Goal: Communication & Community: Answer question/provide support

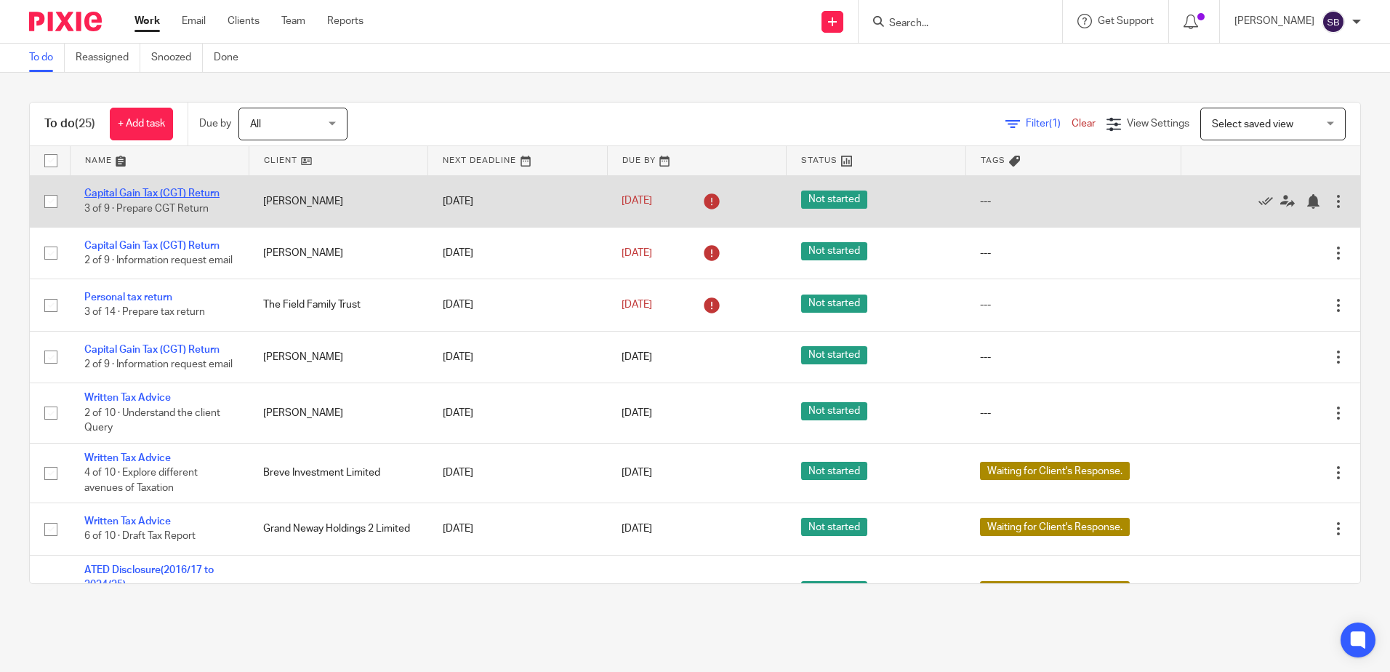
click at [176, 194] on link "Capital Gain Tax (CGT) Return" at bounding box center [151, 193] width 135 height 10
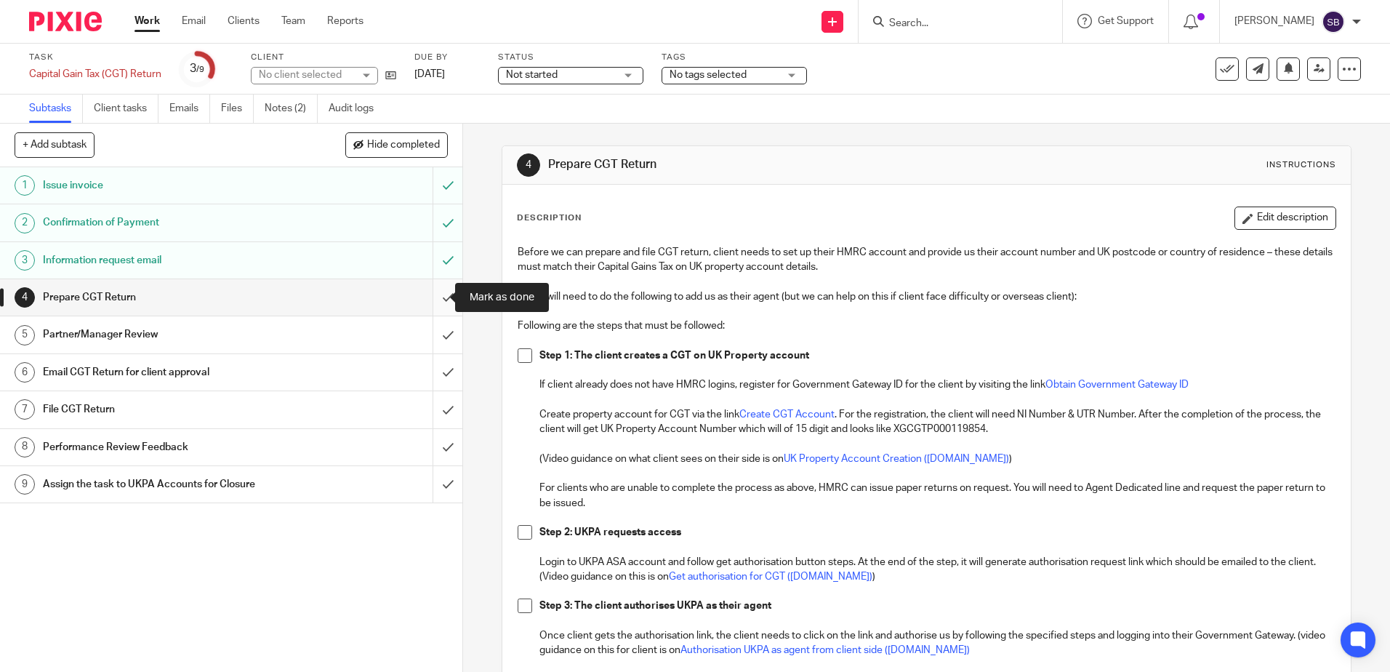
click at [436, 297] on input "submit" at bounding box center [231, 297] width 462 height 36
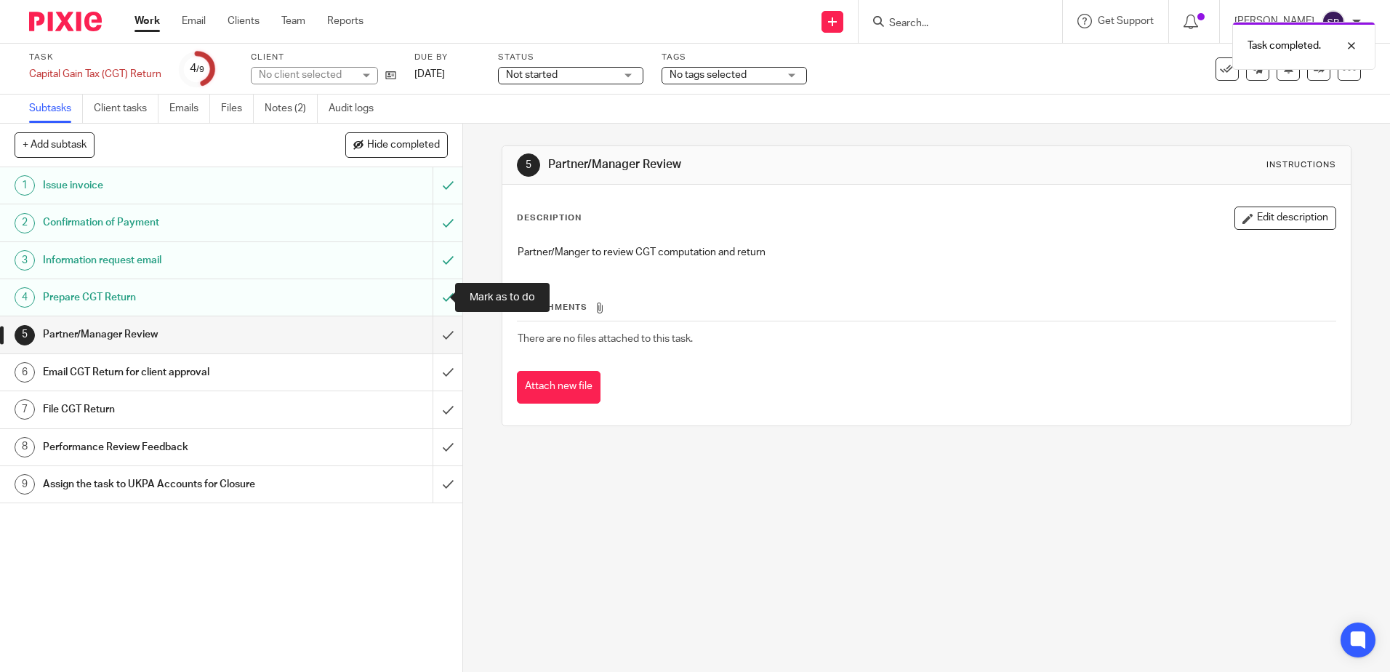
click at [436, 294] on input "submit" at bounding box center [231, 297] width 462 height 36
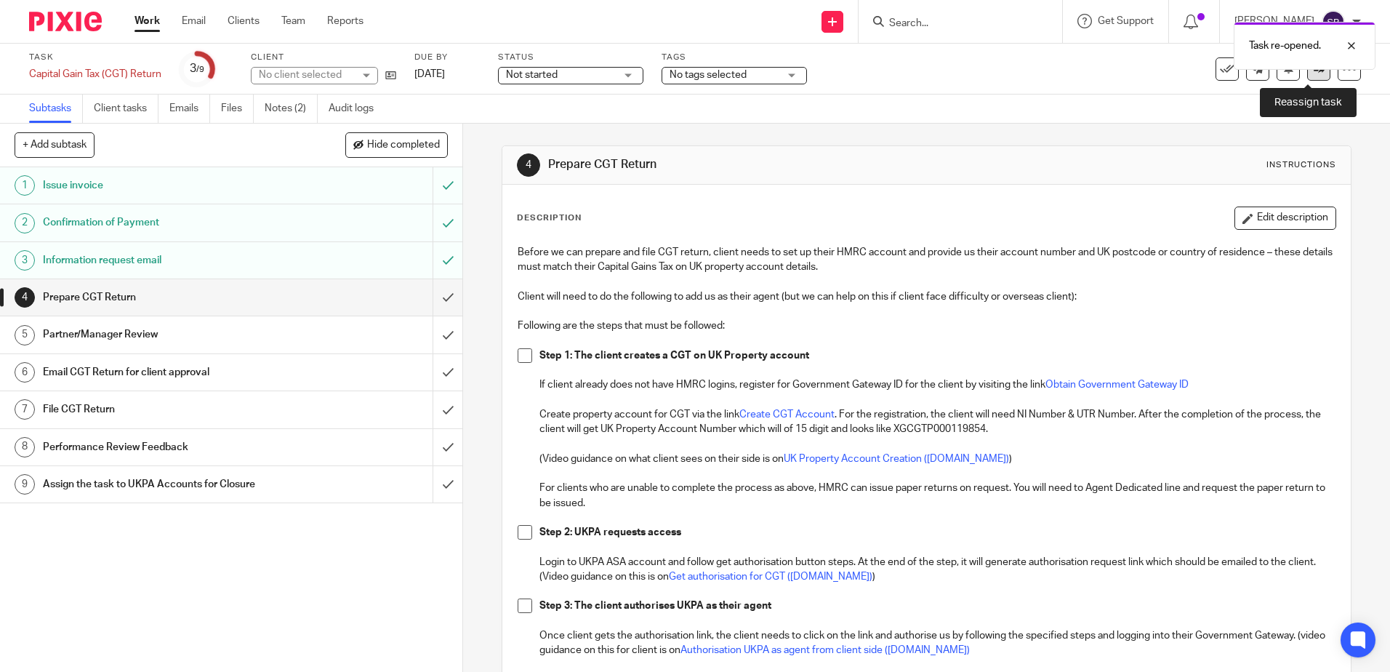
click at [1313, 73] on icon at bounding box center [1318, 68] width 11 height 11
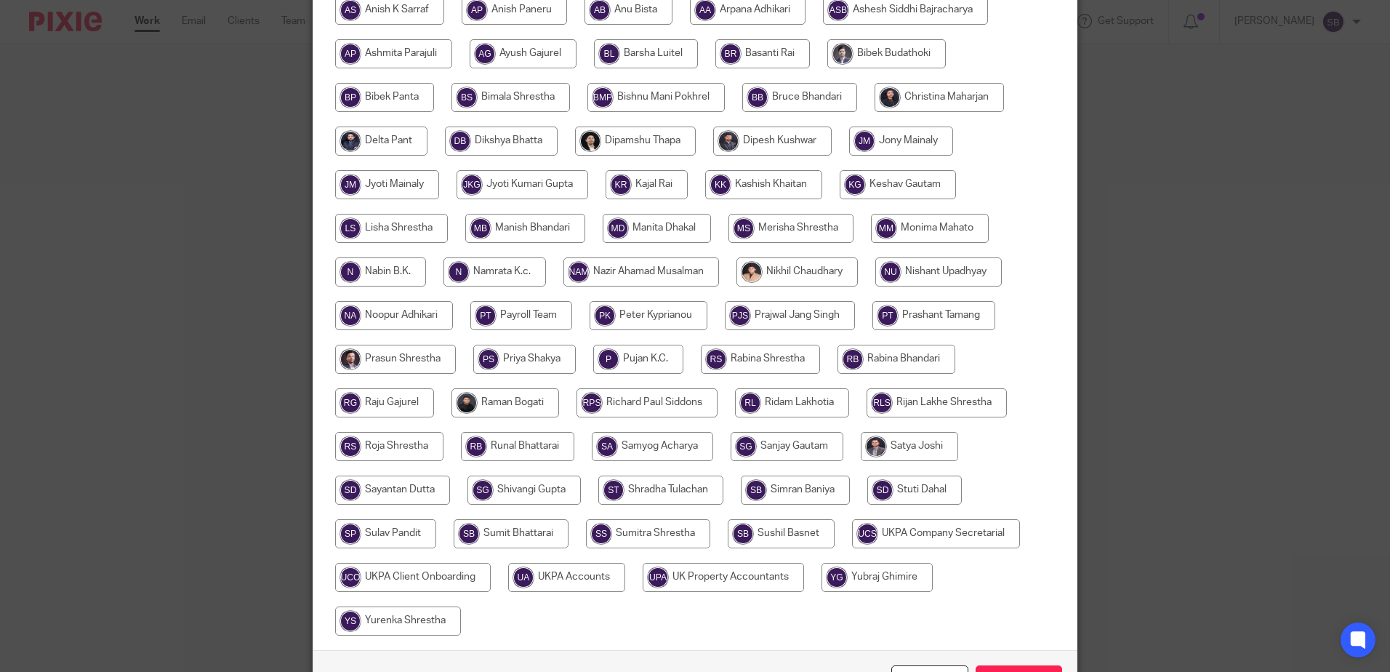
scroll to position [337, 0]
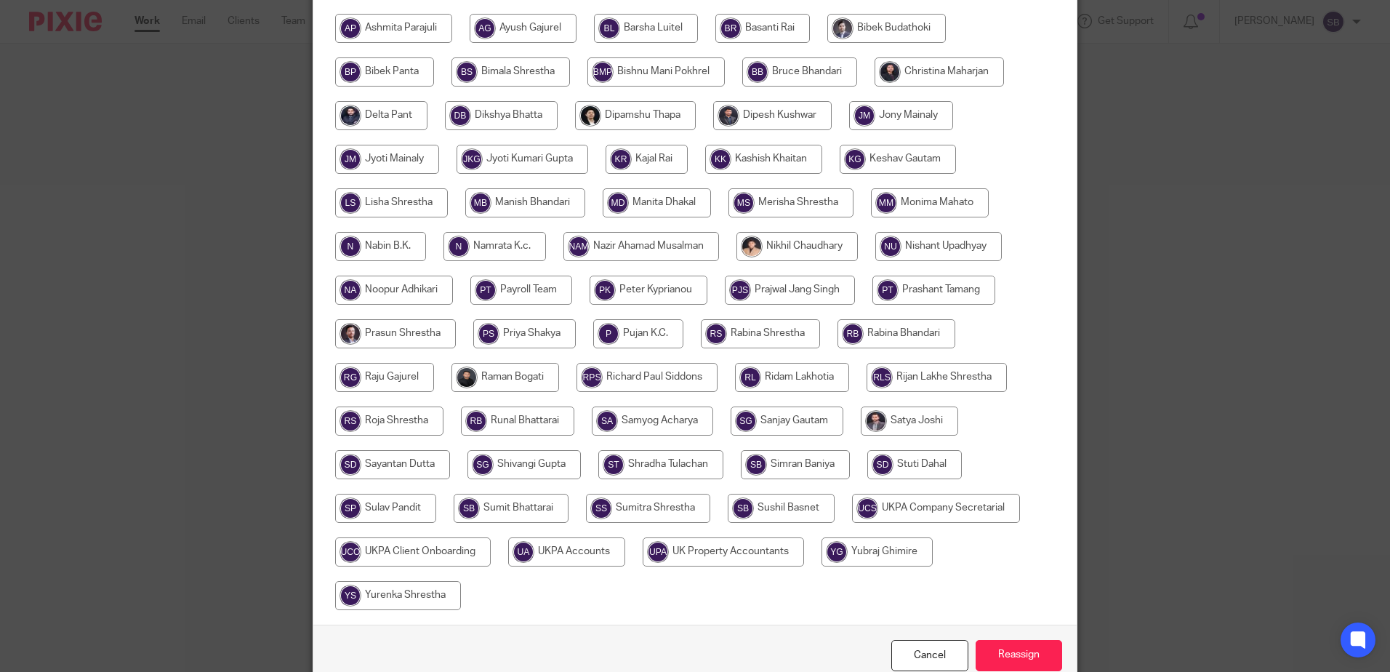
click at [637, 409] on input "radio" at bounding box center [652, 420] width 121 height 29
radio input "true"
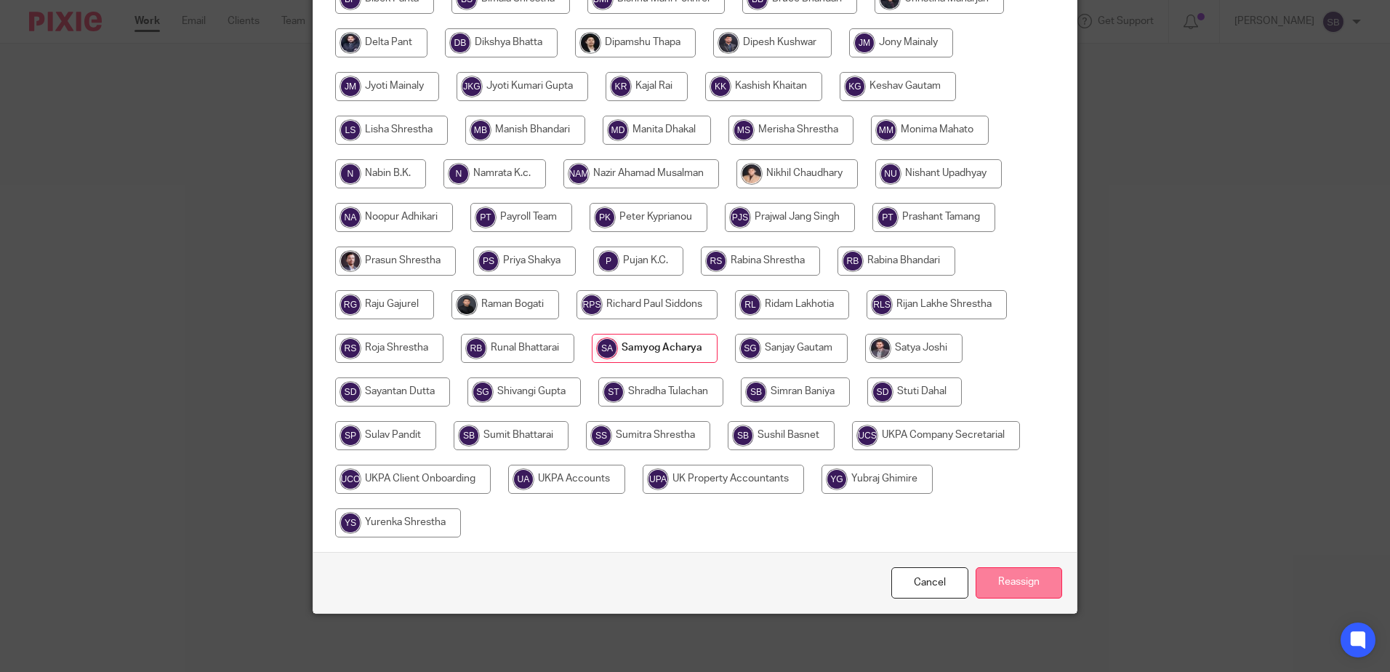
click at [1020, 579] on input "Reassign" at bounding box center [1018, 582] width 86 height 31
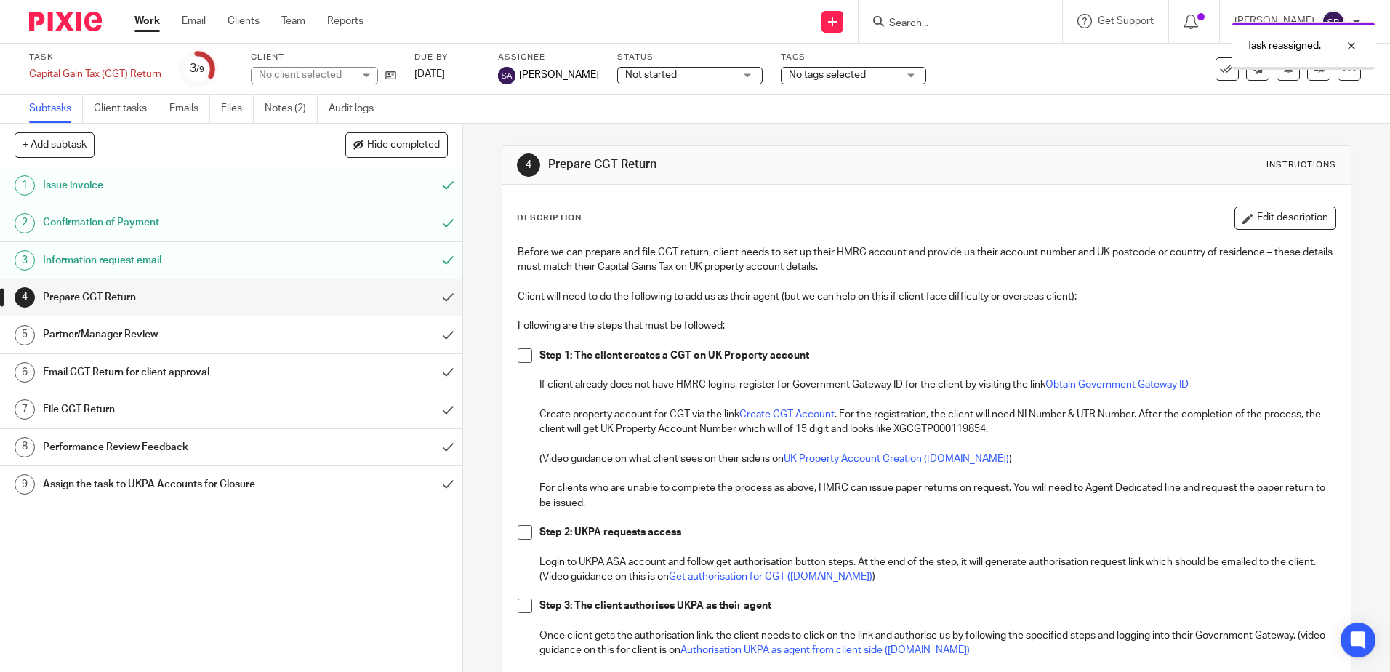
click at [79, 34] on div at bounding box center [60, 21] width 120 height 43
click at [82, 27] on img at bounding box center [65, 22] width 73 height 20
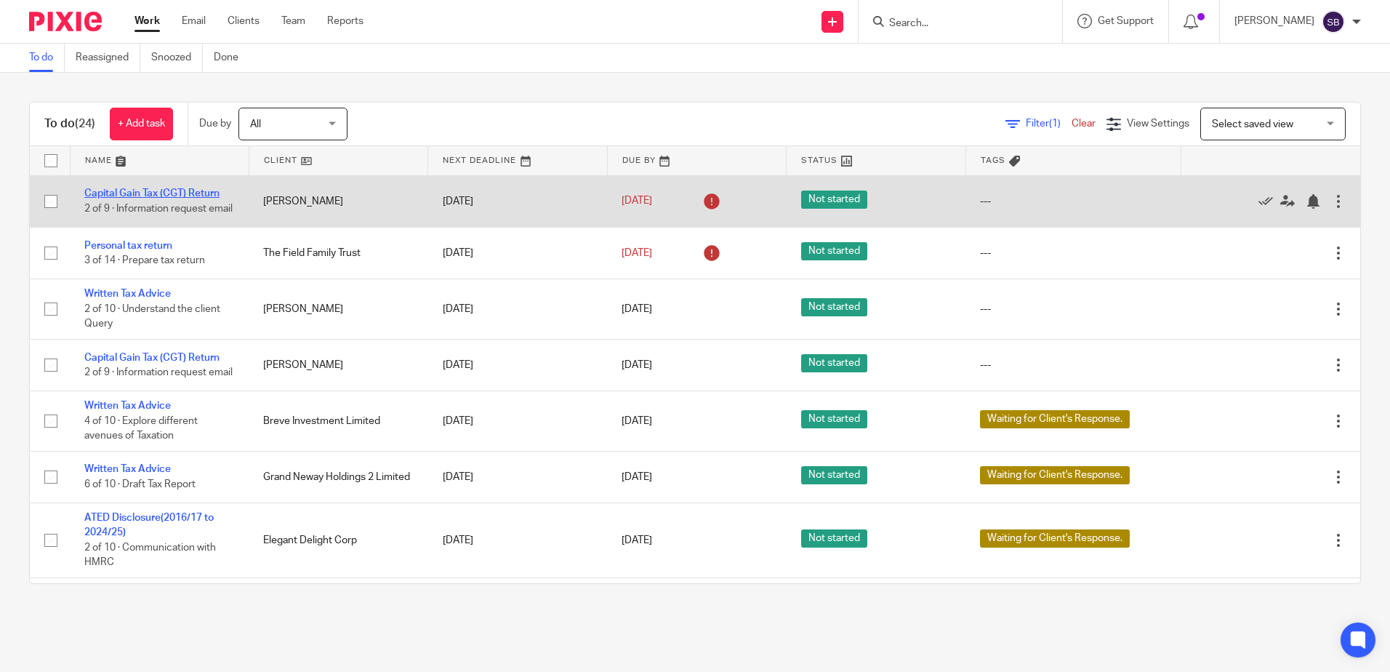
click at [155, 188] on link "Capital Gain Tax (CGT) Return" at bounding box center [151, 193] width 135 height 10
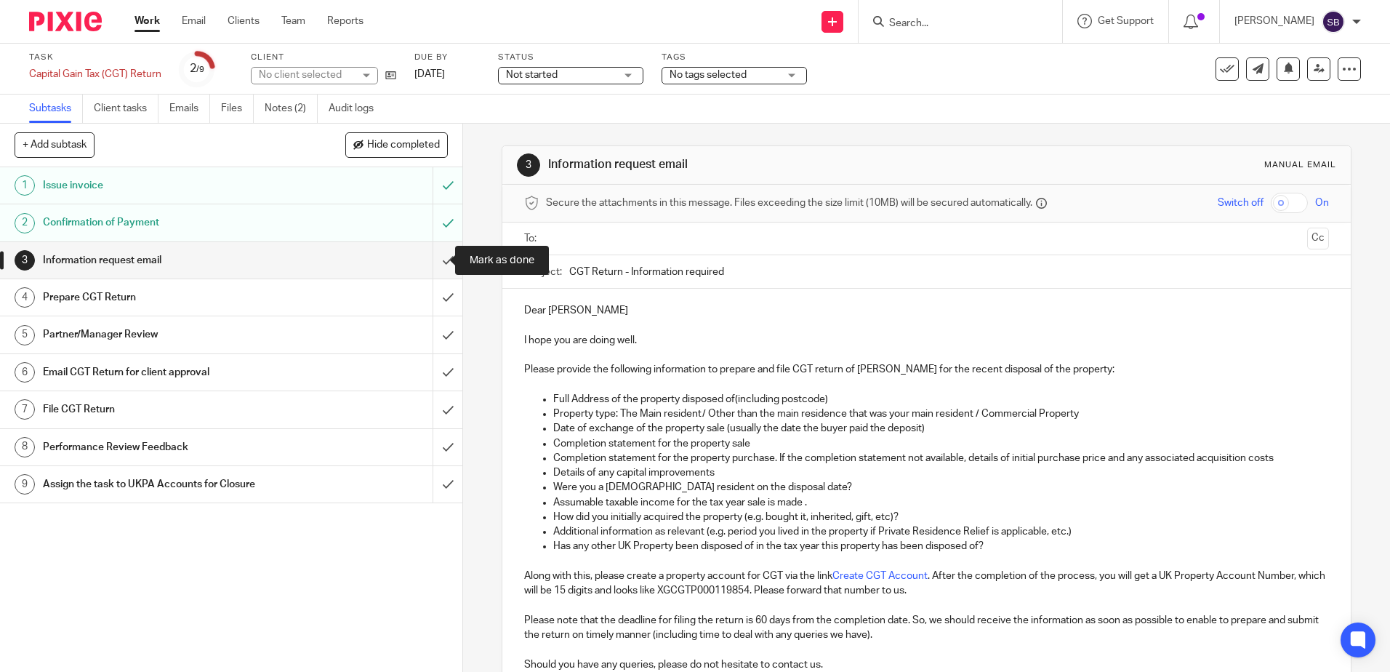
click at [438, 261] on input "submit" at bounding box center [231, 260] width 462 height 36
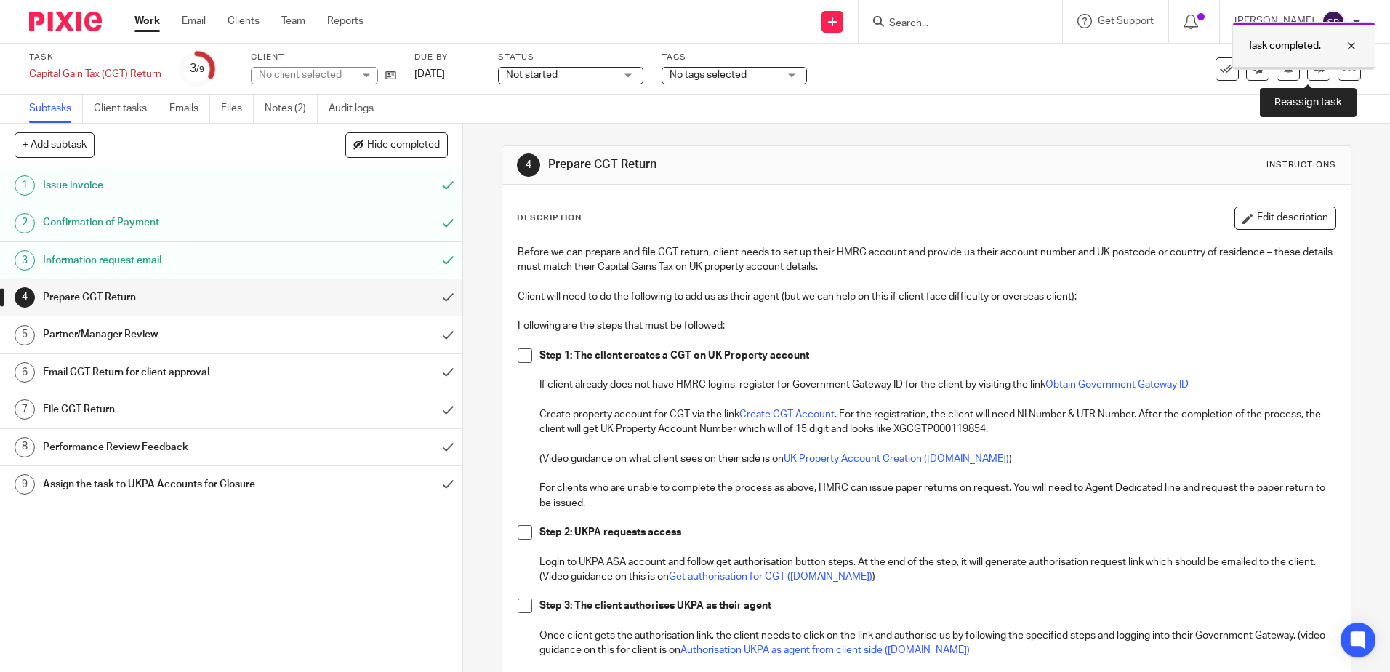
click at [1318, 68] on div at bounding box center [1304, 68] width 142 height 2
click at [1313, 72] on icon at bounding box center [1318, 68] width 11 height 11
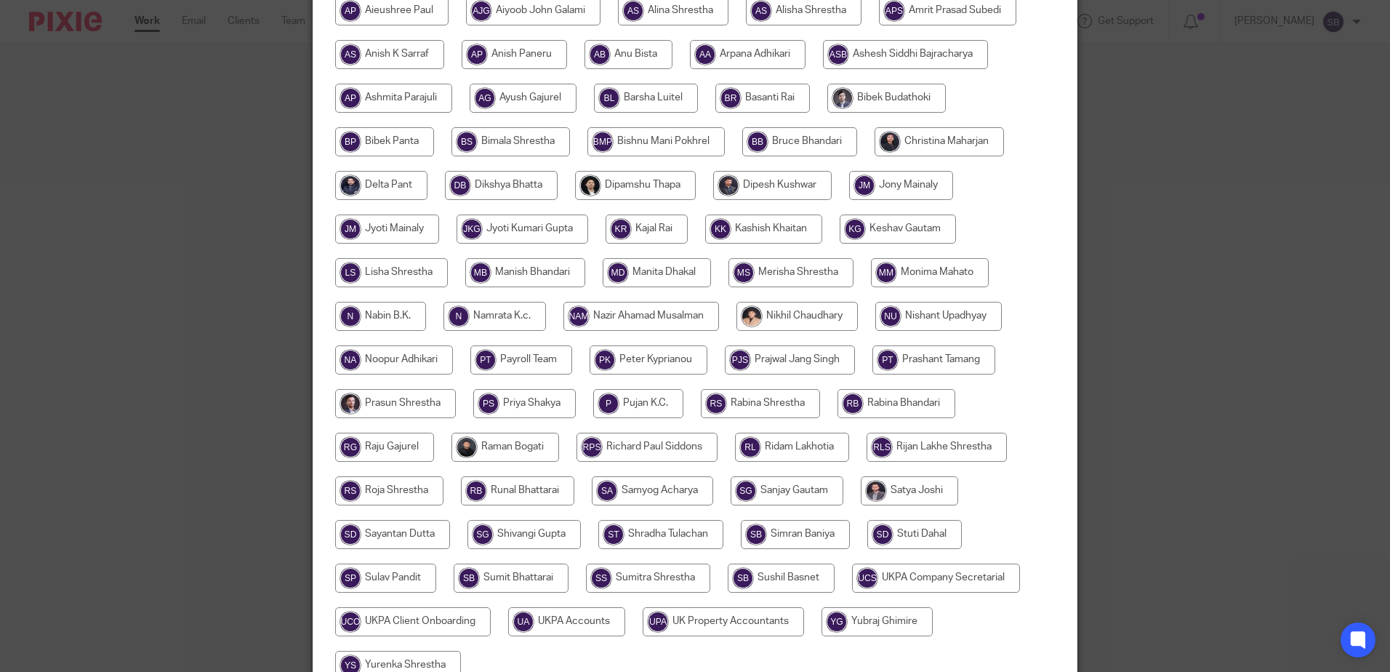
scroll to position [337, 0]
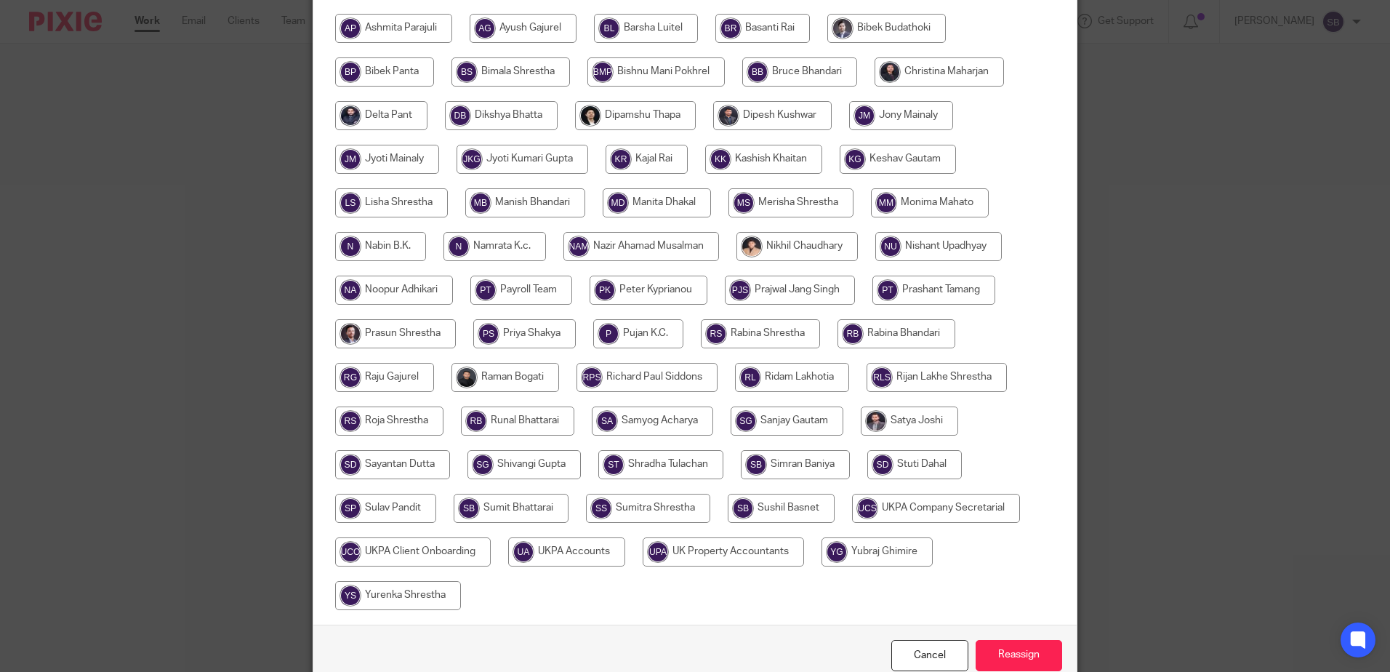
click at [654, 424] on input "radio" at bounding box center [652, 420] width 121 height 29
radio input "true"
click at [991, 658] on input "Reassign" at bounding box center [1018, 655] width 86 height 31
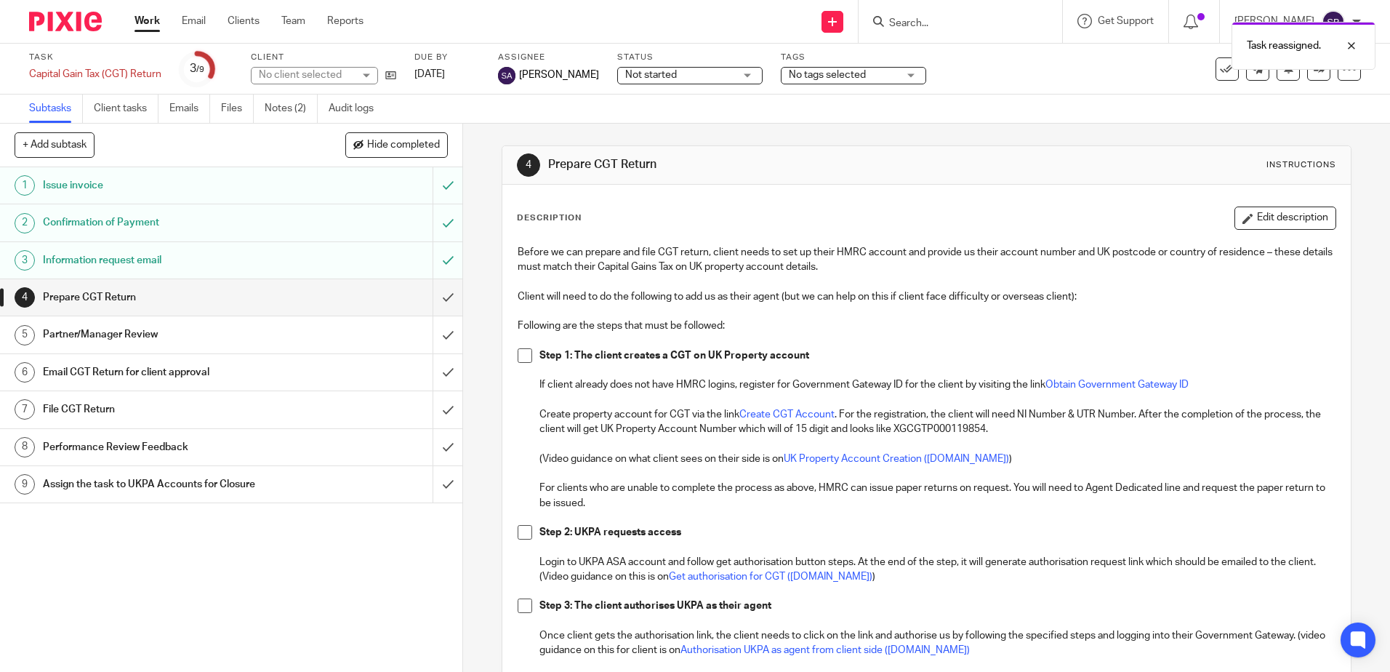
click at [44, 29] on img at bounding box center [65, 22] width 73 height 20
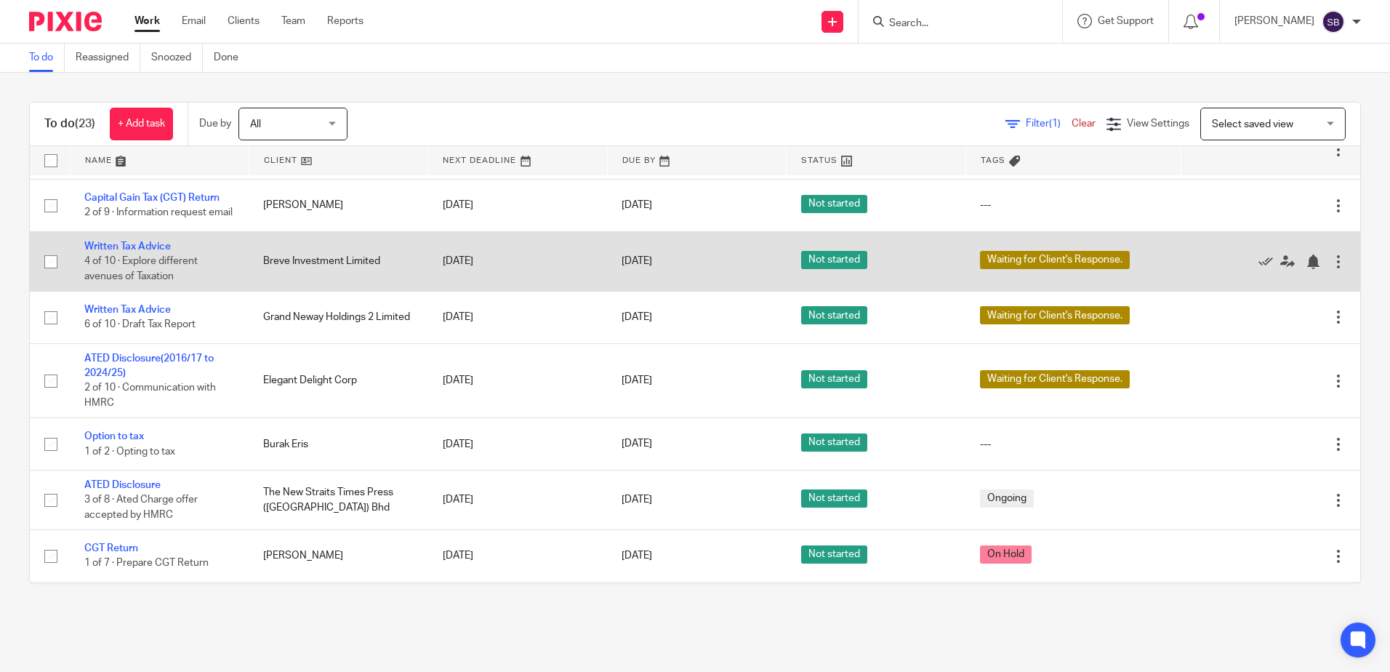
scroll to position [73, 0]
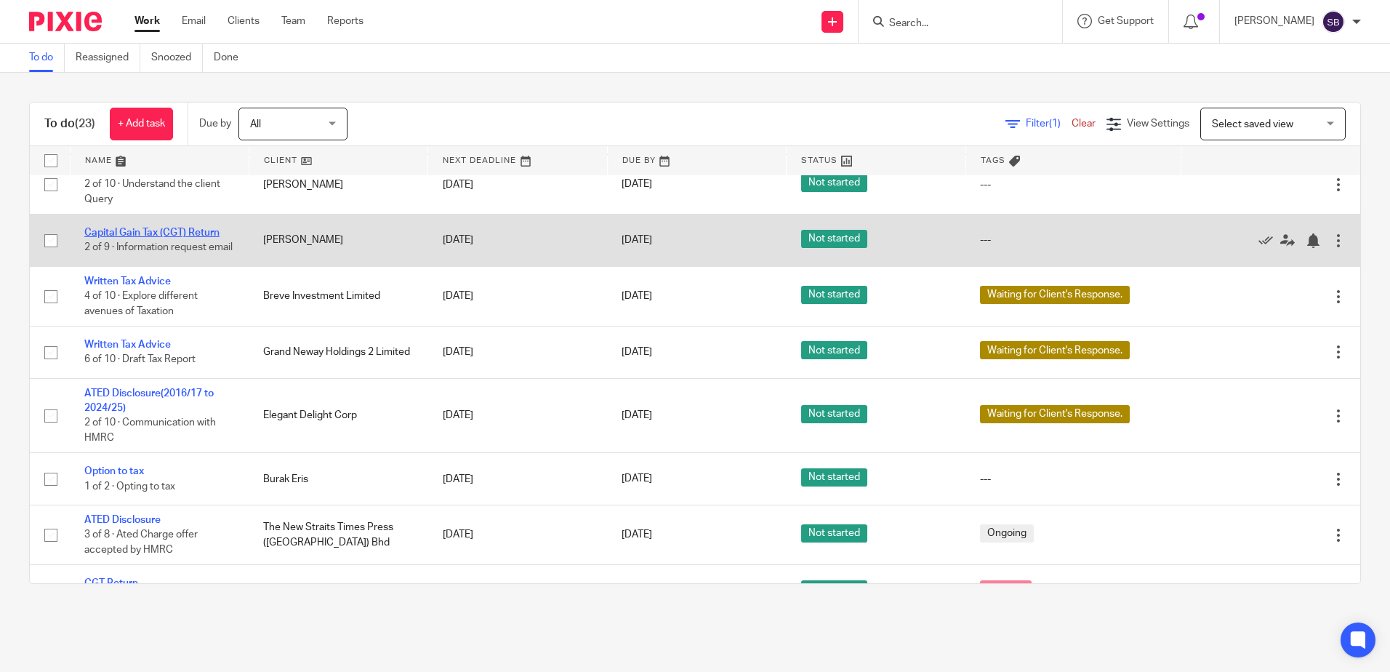
click at [148, 233] on link "Capital Gain Tax (CGT) Return" at bounding box center [151, 232] width 135 height 10
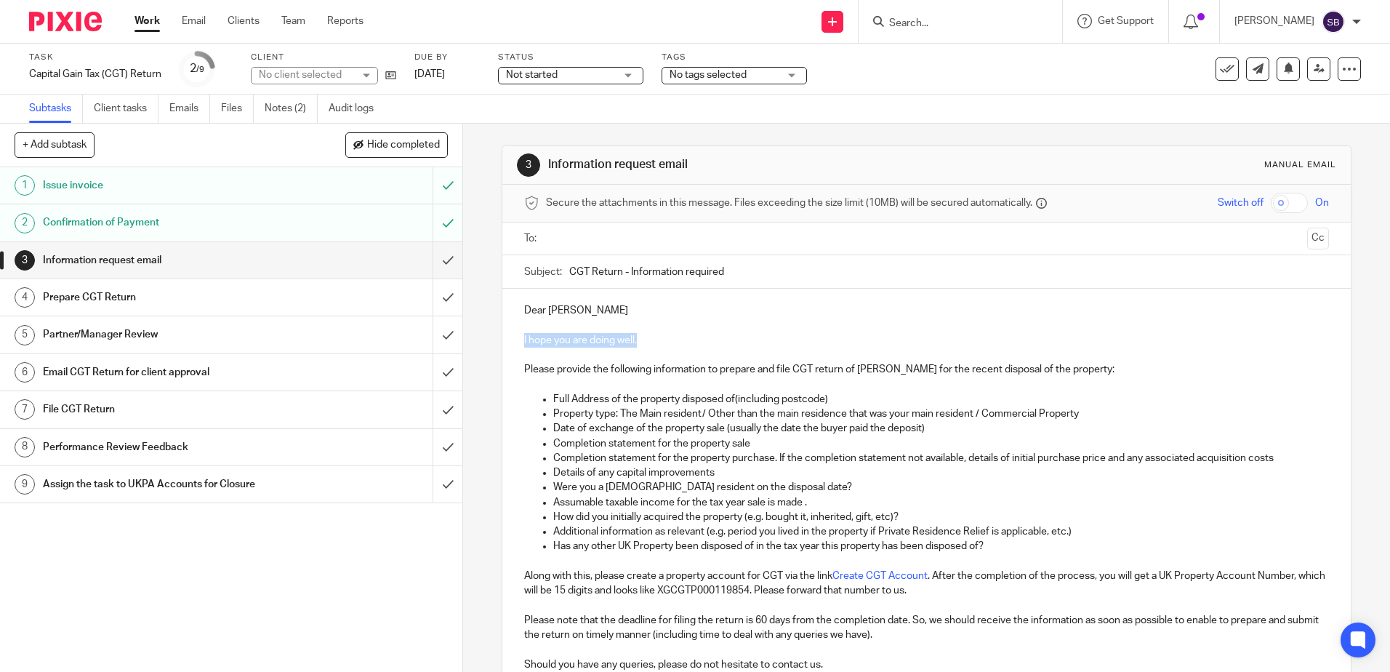
click at [666, 331] on div "Dear [PERSON_NAME] I hope you are doing well. Please provide the following info…" at bounding box center [925, 500] width 847 height 423
click at [677, 320] on p at bounding box center [926, 325] width 804 height 15
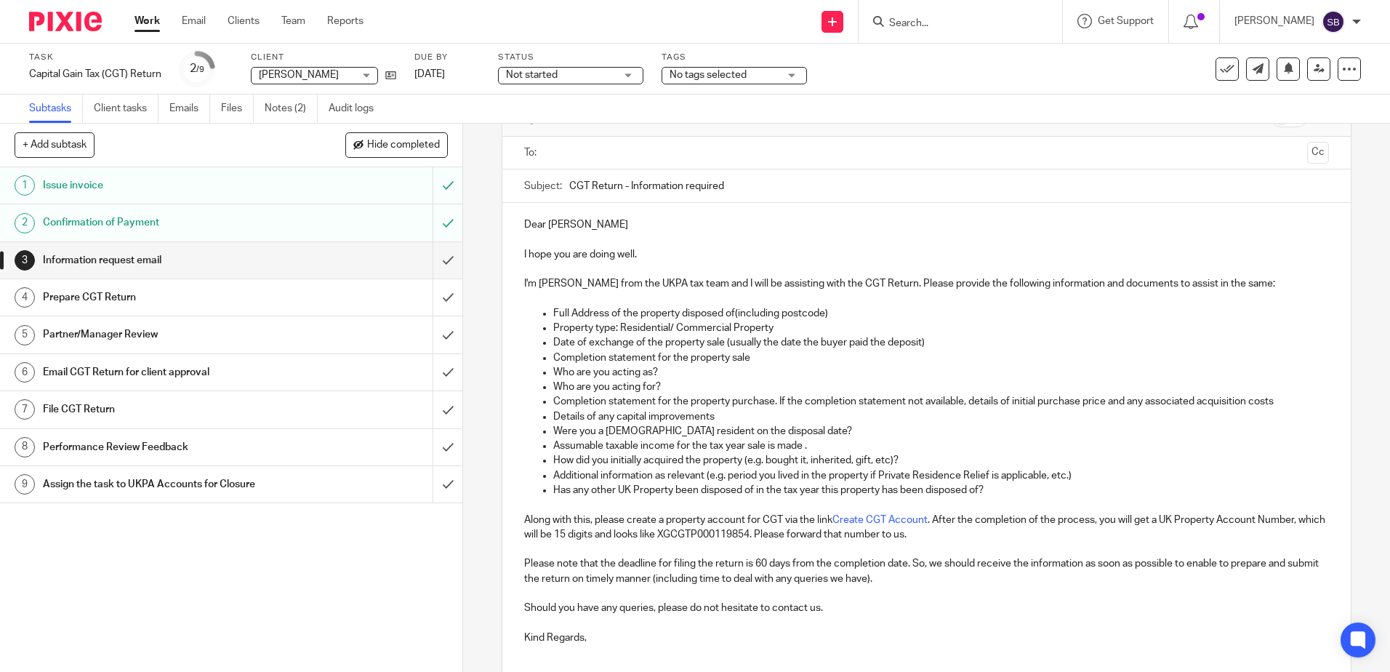
scroll to position [200, 0]
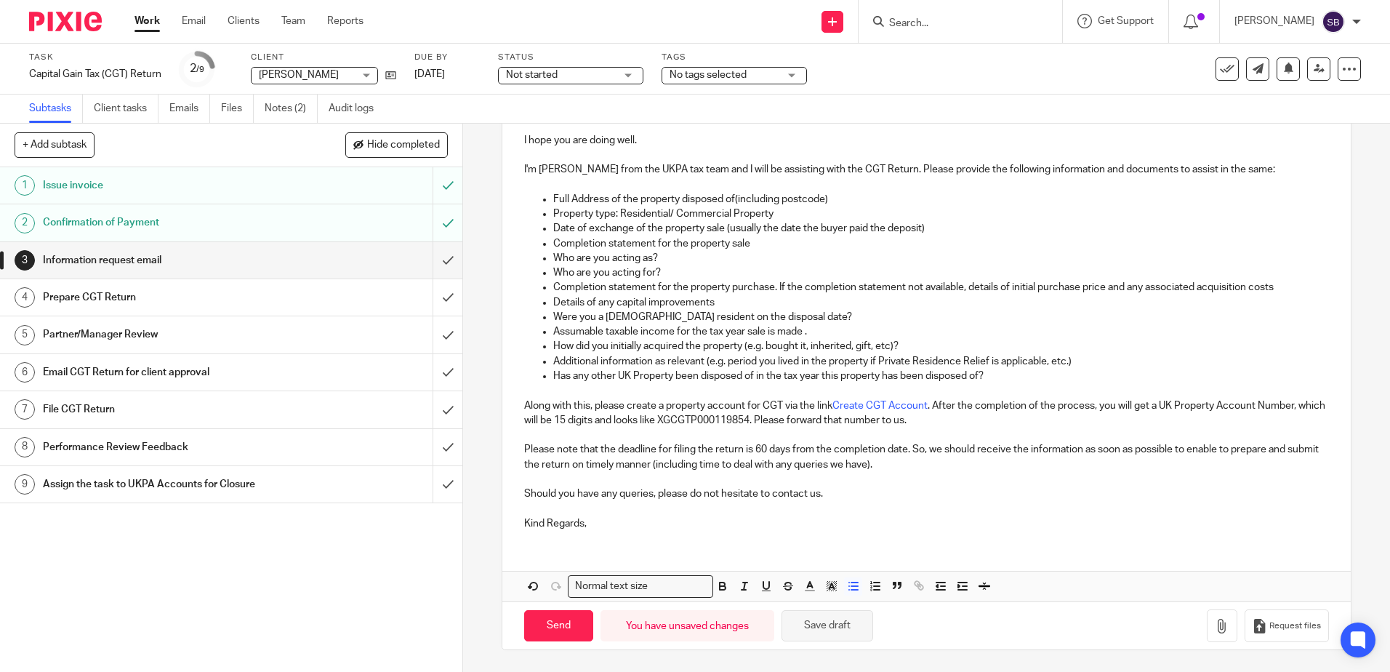
click at [807, 624] on button "Save draft" at bounding box center [827, 625] width 92 height 31
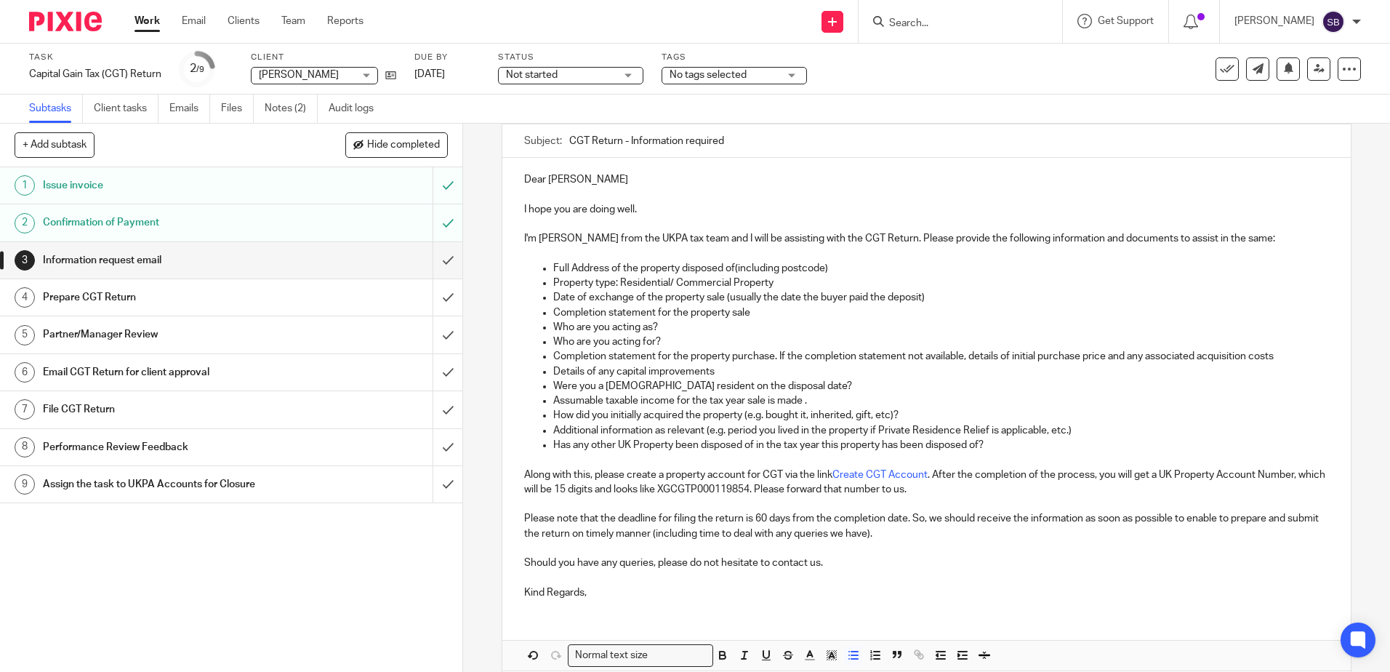
scroll to position [0, 0]
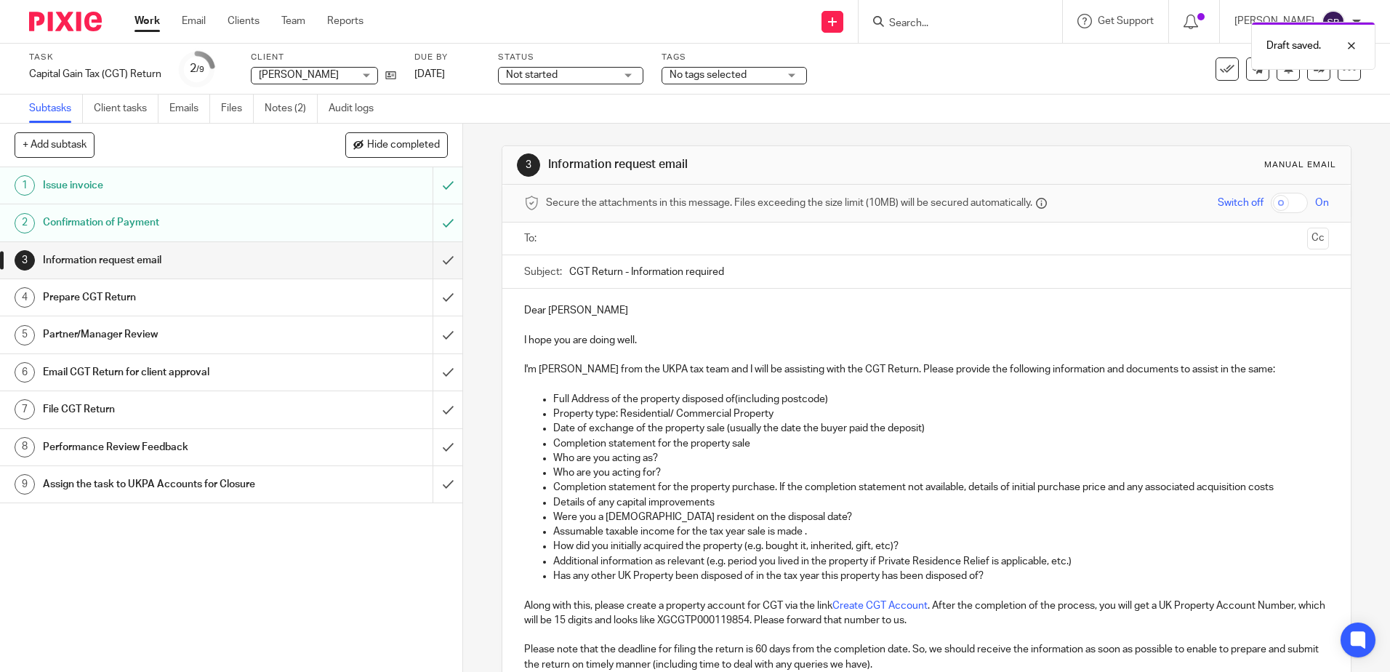
click at [935, 19] on div "Draft saved." at bounding box center [1035, 42] width 680 height 55
click at [925, 28] on div "Draft saved." at bounding box center [1035, 42] width 680 height 55
click at [935, 22] on div "Draft saved." at bounding box center [1035, 42] width 680 height 55
click at [926, 23] on div "Draft saved." at bounding box center [1035, 42] width 680 height 55
click at [931, 315] on p "Dear [PERSON_NAME]" at bounding box center [926, 310] width 804 height 15
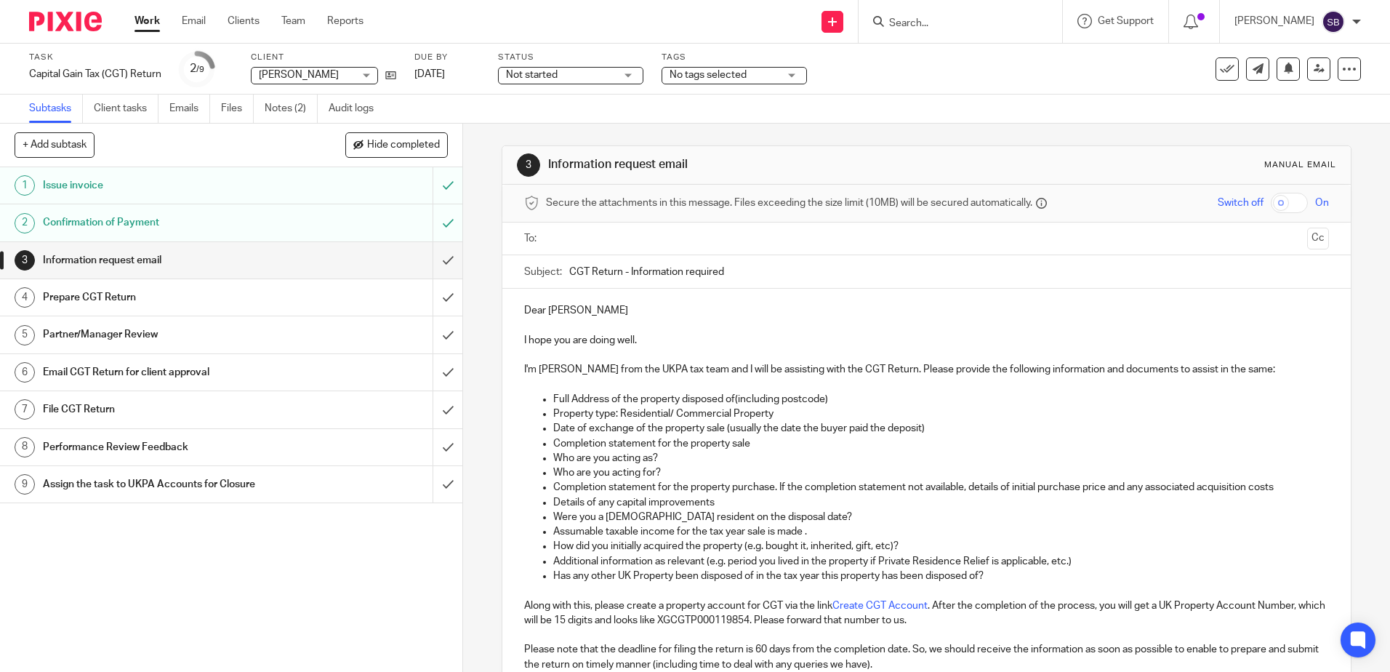
click at [932, 21] on input "Search" at bounding box center [952, 23] width 131 height 13
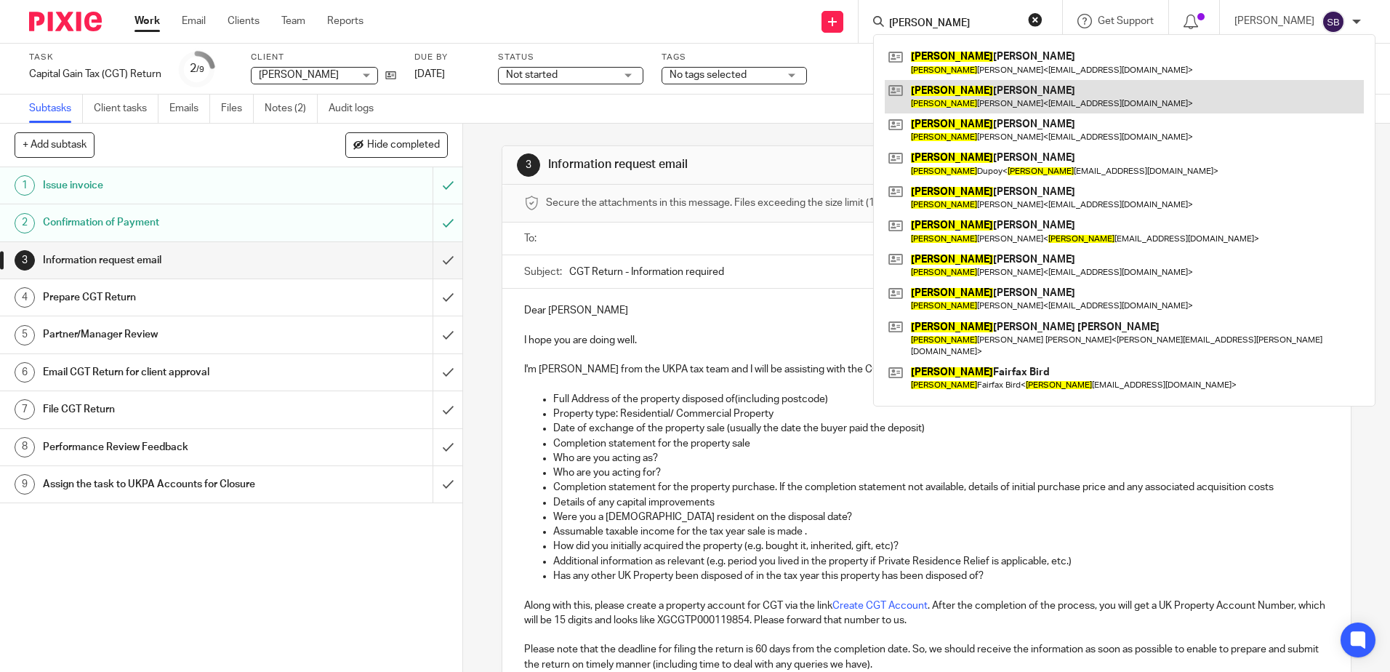
type input "[PERSON_NAME]"
click at [1020, 95] on link at bounding box center [1123, 96] width 479 height 33
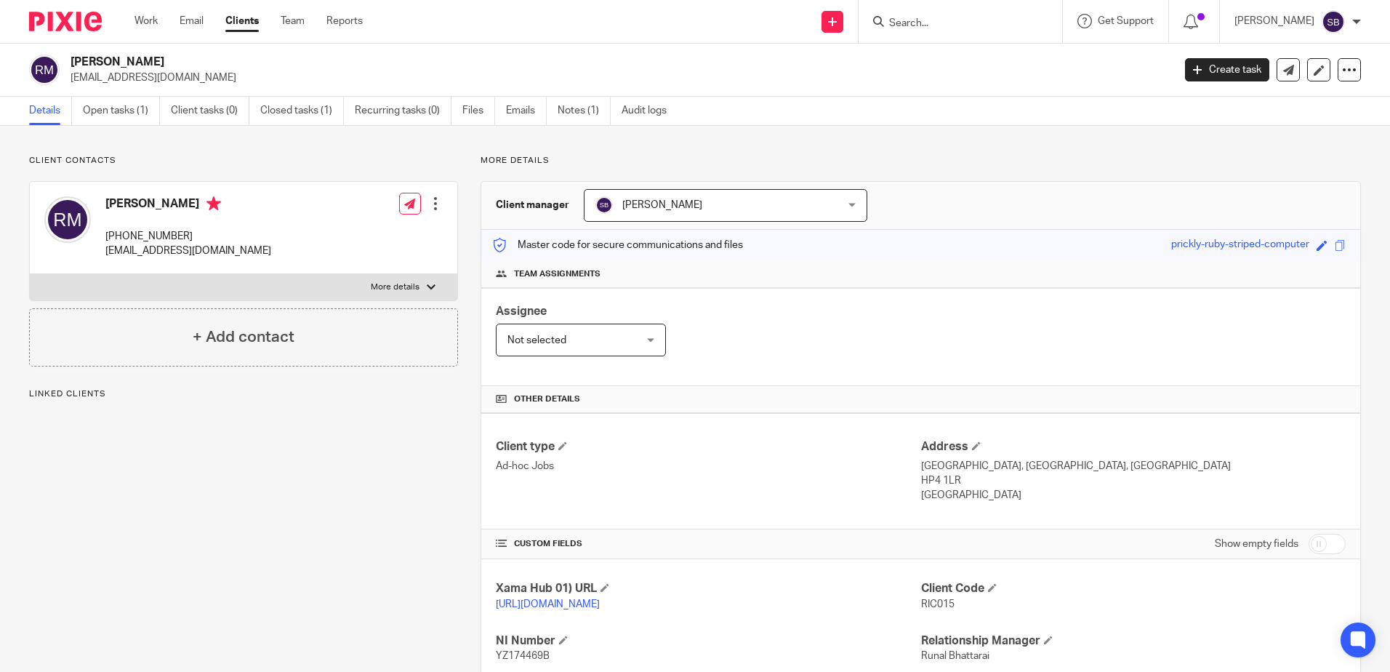
drag, startPoint x: 974, startPoint y: 482, endPoint x: 916, endPoint y: 479, distance: 57.5
click at [921, 479] on p "HP4 1LR" at bounding box center [1133, 480] width 424 height 15
copy p "HP4 1LR"
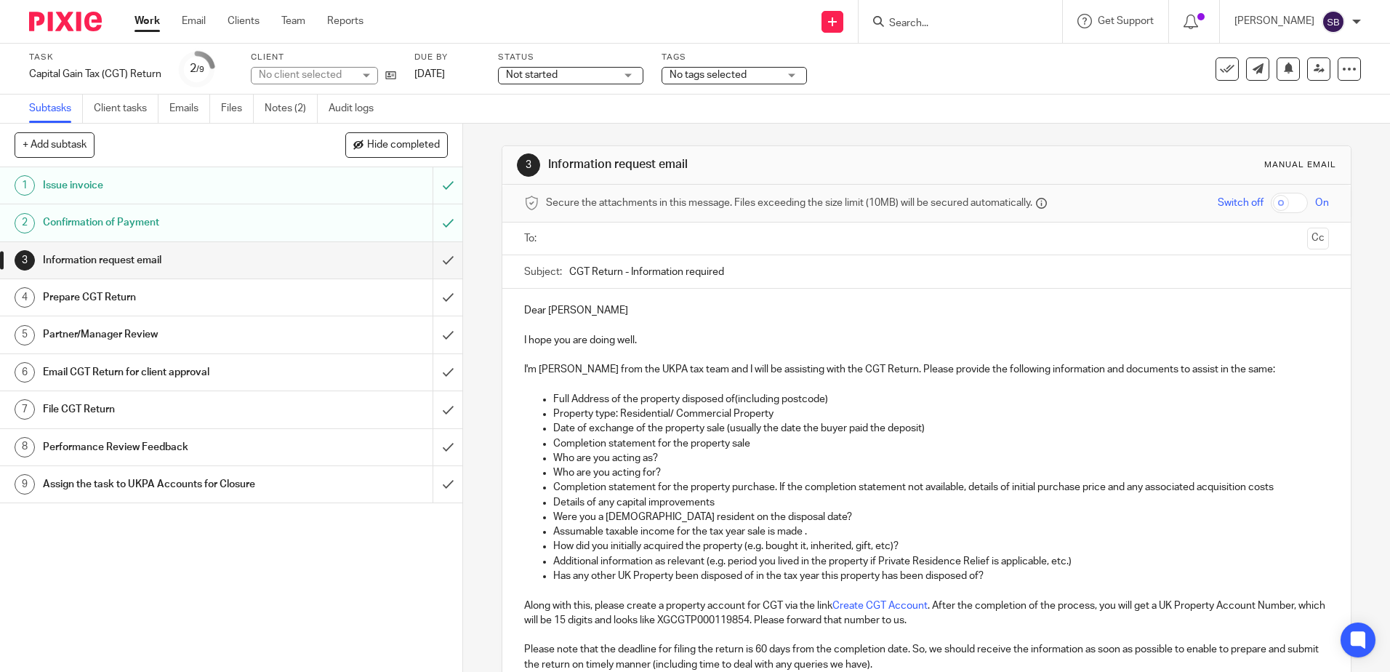
scroll to position [73, 0]
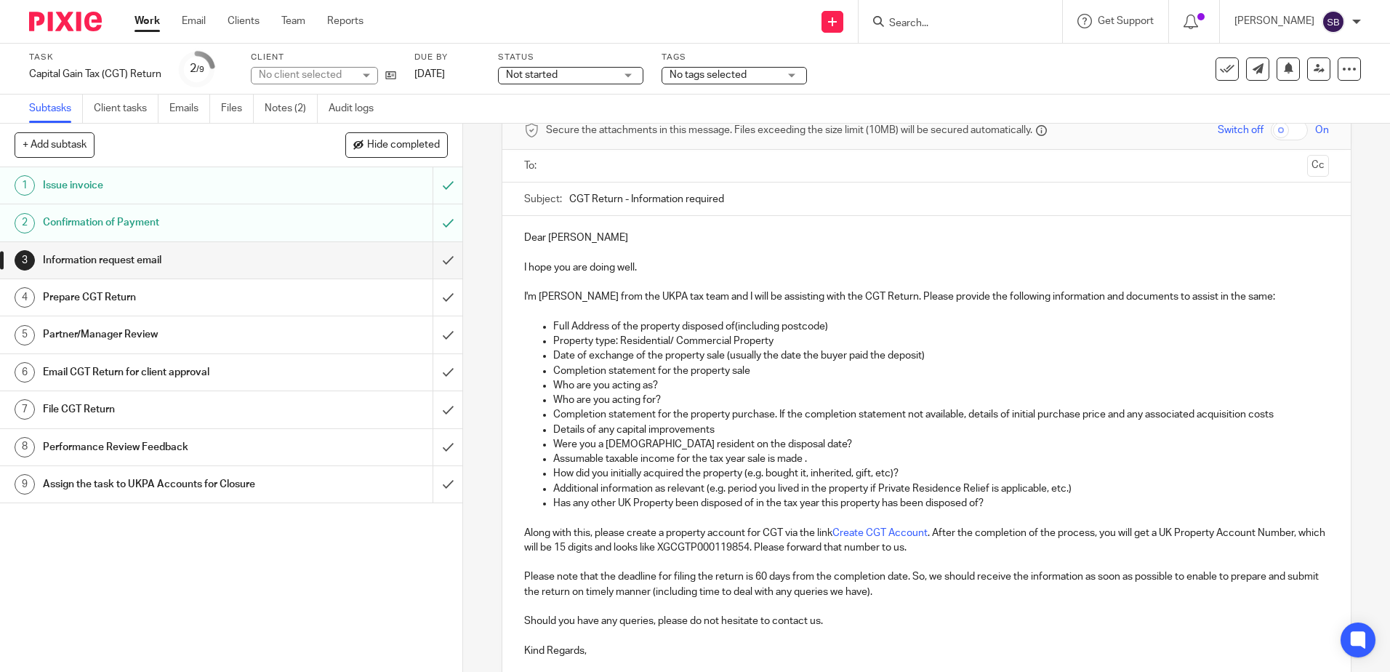
drag, startPoint x: 899, startPoint y: 347, endPoint x: 952, endPoint y: 352, distance: 53.4
click at [900, 347] on p "Property type: Residential/ Commercial Property" at bounding box center [940, 341] width 775 height 15
click at [971, 352] on p "Date of exchange of the property sale (usually the date the buyer paid the depo…" at bounding box center [940, 355] width 775 height 15
click at [745, 397] on p "Who are you acting for?" at bounding box center [940, 399] width 775 height 15
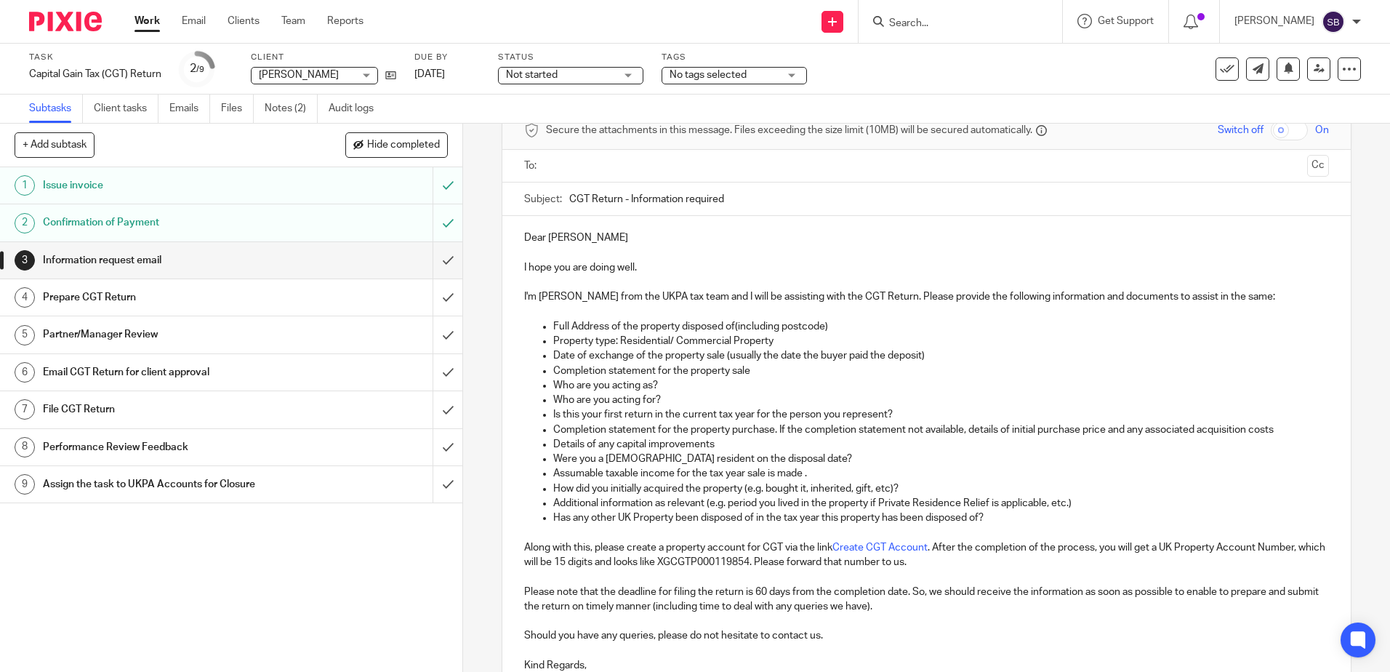
click at [919, 411] on p "Is this your first return in the current tax year for the person you represent?" at bounding box center [940, 414] width 775 height 15
click at [698, 386] on p "Who are you acting as?" at bounding box center [940, 385] width 775 height 15
drag, startPoint x: 742, startPoint y: 389, endPoint x: 751, endPoint y: 388, distance: 9.5
click at [749, 388] on p "Are you a personal representative?" at bounding box center [940, 385] width 775 height 15
click at [761, 393] on p "Full name of the person you are acting for?" at bounding box center [940, 399] width 775 height 15
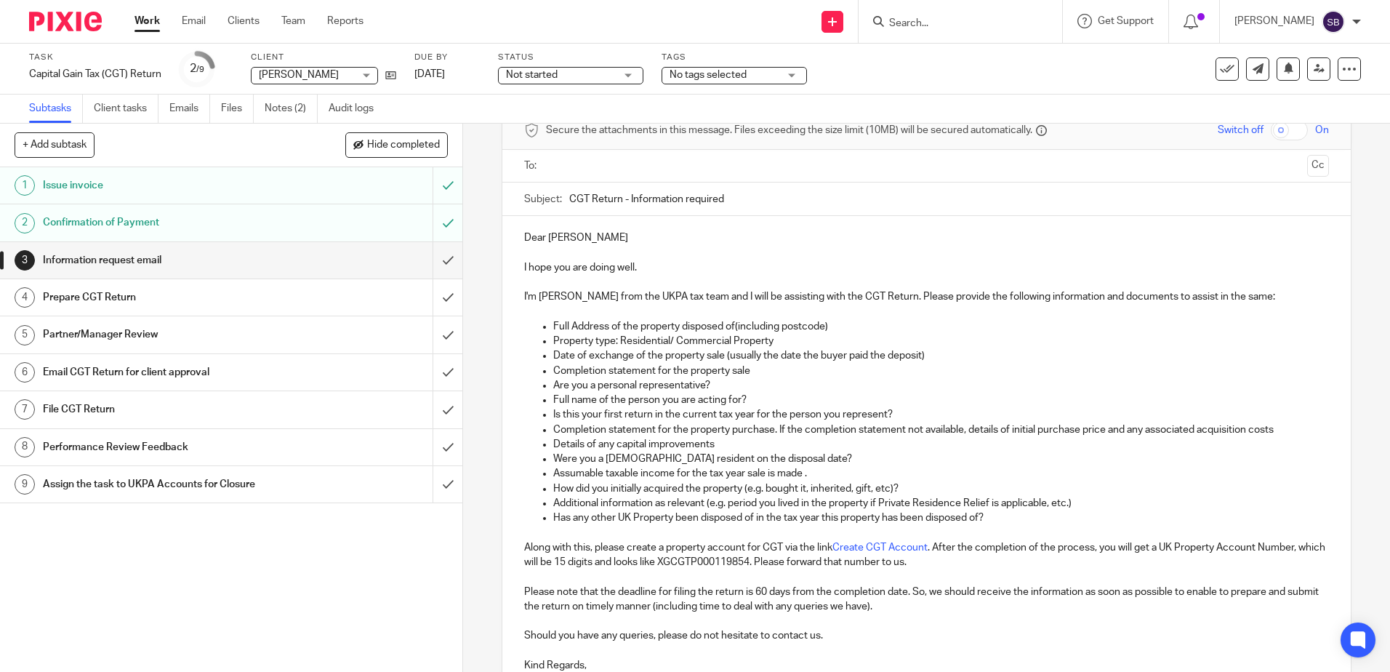
click at [807, 413] on p "Is this your first return in the current tax year for the person you represent?" at bounding box center [940, 414] width 775 height 15
click at [773, 396] on p "Full name of the person you are acting for?" at bounding box center [940, 399] width 775 height 15
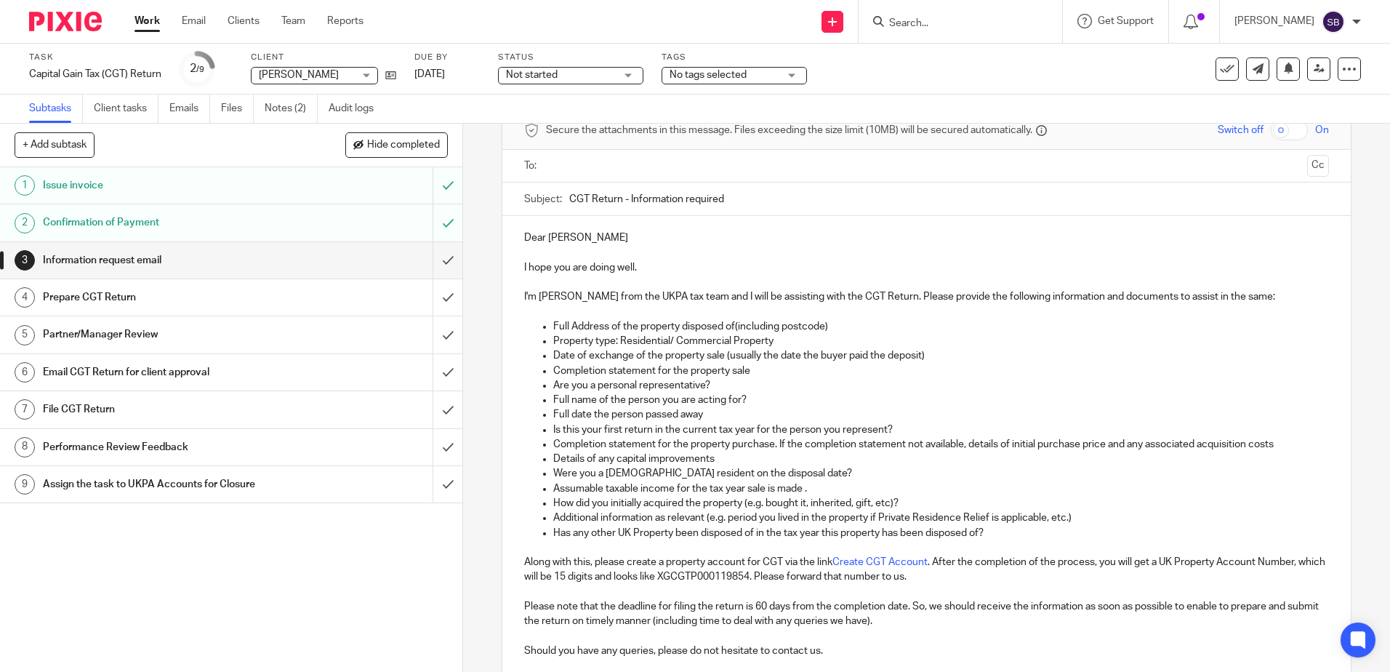
click at [885, 433] on p "Is this your first return in the current tax year for the person you represent?" at bounding box center [940, 429] width 775 height 15
click at [787, 411] on p "Full date the person passed away" at bounding box center [940, 414] width 775 height 15
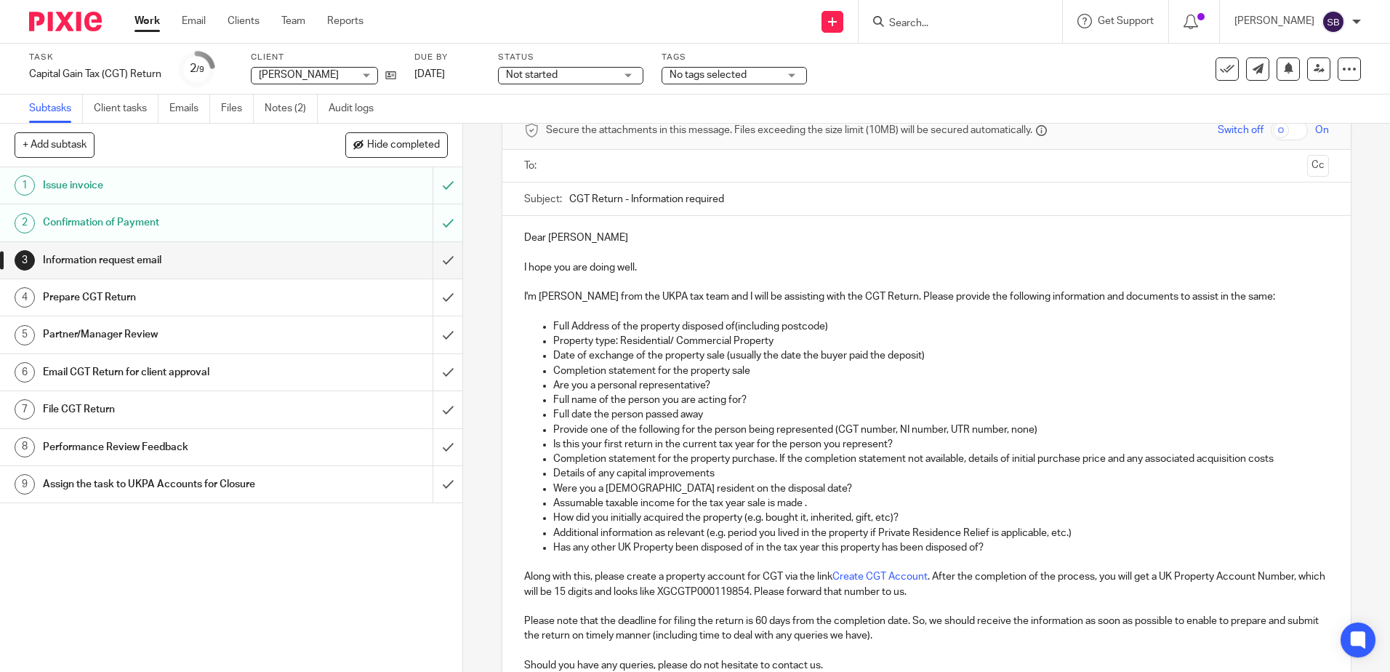
click at [927, 445] on p "Is this your first return in the current tax year for the person you represent?" at bounding box center [940, 444] width 775 height 15
click at [1057, 424] on p "Provide one of the following for the person being represented (CGT number, NI n…" at bounding box center [940, 429] width 775 height 15
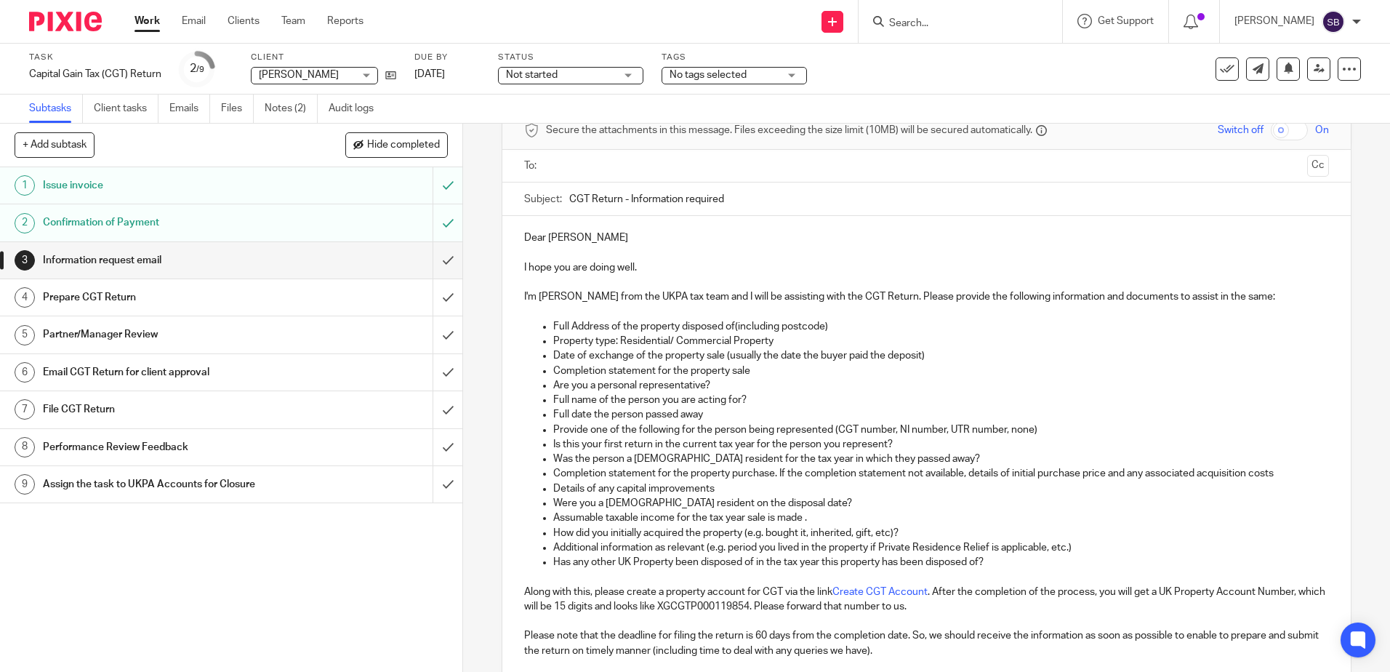
click at [990, 478] on p "Completion statement for the property purchase. If the completion statement not…" at bounding box center [940, 473] width 775 height 15
click at [900, 459] on p "Was the person a UK resident for the tax year in which they passed away?" at bounding box center [940, 458] width 775 height 15
click at [853, 474] on p "Completion statement for the property purchase. If the completion statement not…" at bounding box center [940, 473] width 775 height 15
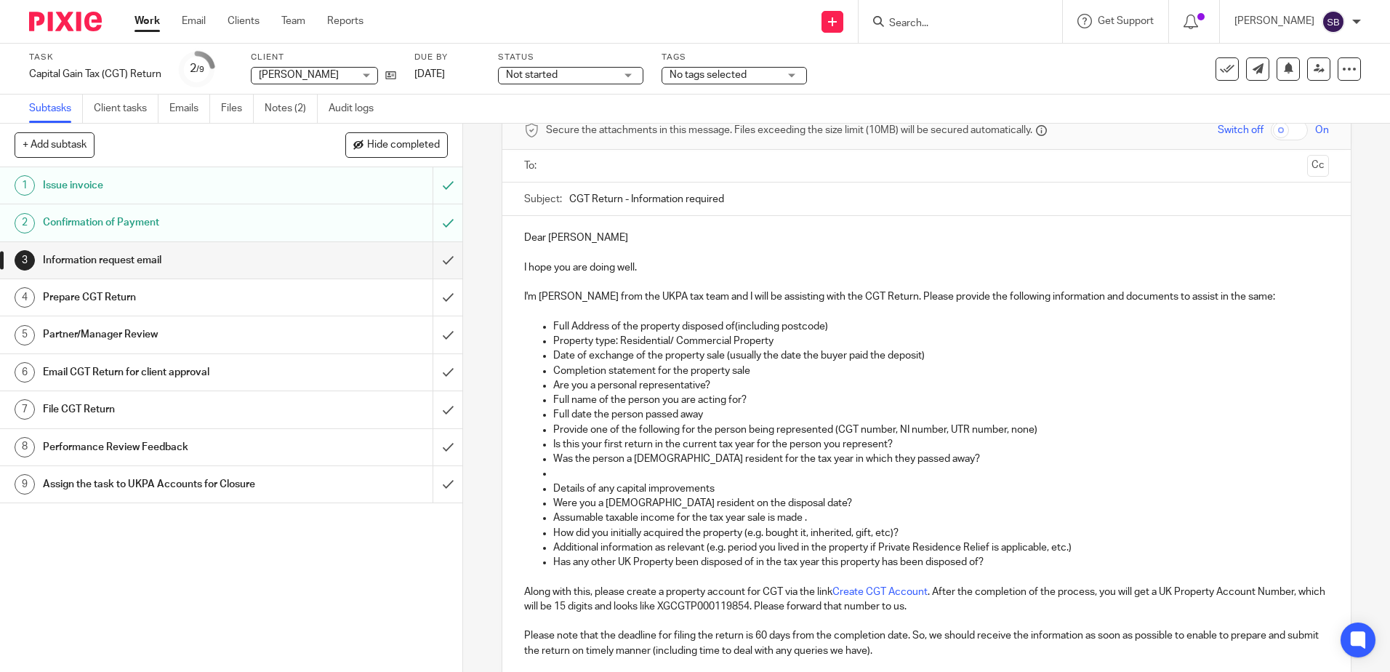
click at [953, 360] on p "Date of exchange of the property sale (usually the date the buyer paid the depo…" at bounding box center [940, 355] width 775 height 15
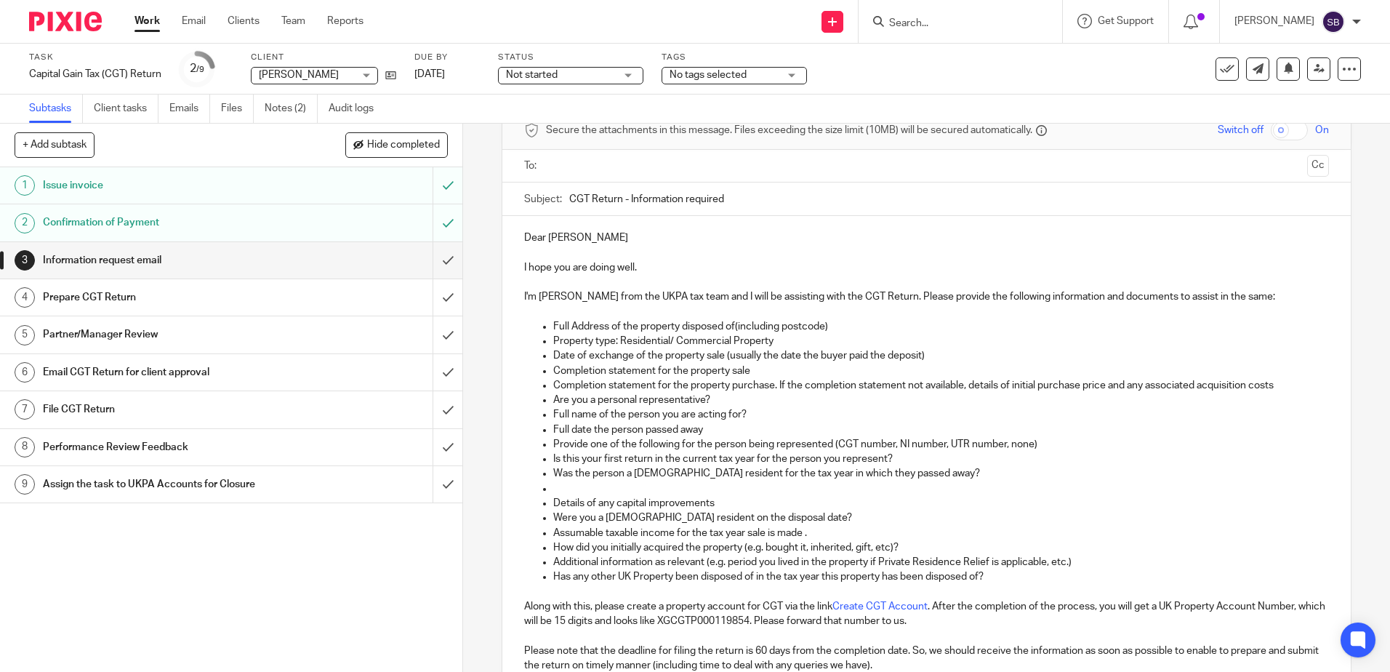
click at [847, 435] on p "Full date the person passed away" at bounding box center [940, 429] width 775 height 15
click at [1073, 453] on p "Is this your first return in the current tax year for the person you represent?" at bounding box center [940, 458] width 775 height 15
click at [934, 483] on p at bounding box center [940, 488] width 775 height 15
click at [680, 489] on p at bounding box center [940, 488] width 775 height 15
click at [629, 599] on p "Along with this, please create a property account for CGT via the link Create C…" at bounding box center [926, 614] width 804 height 30
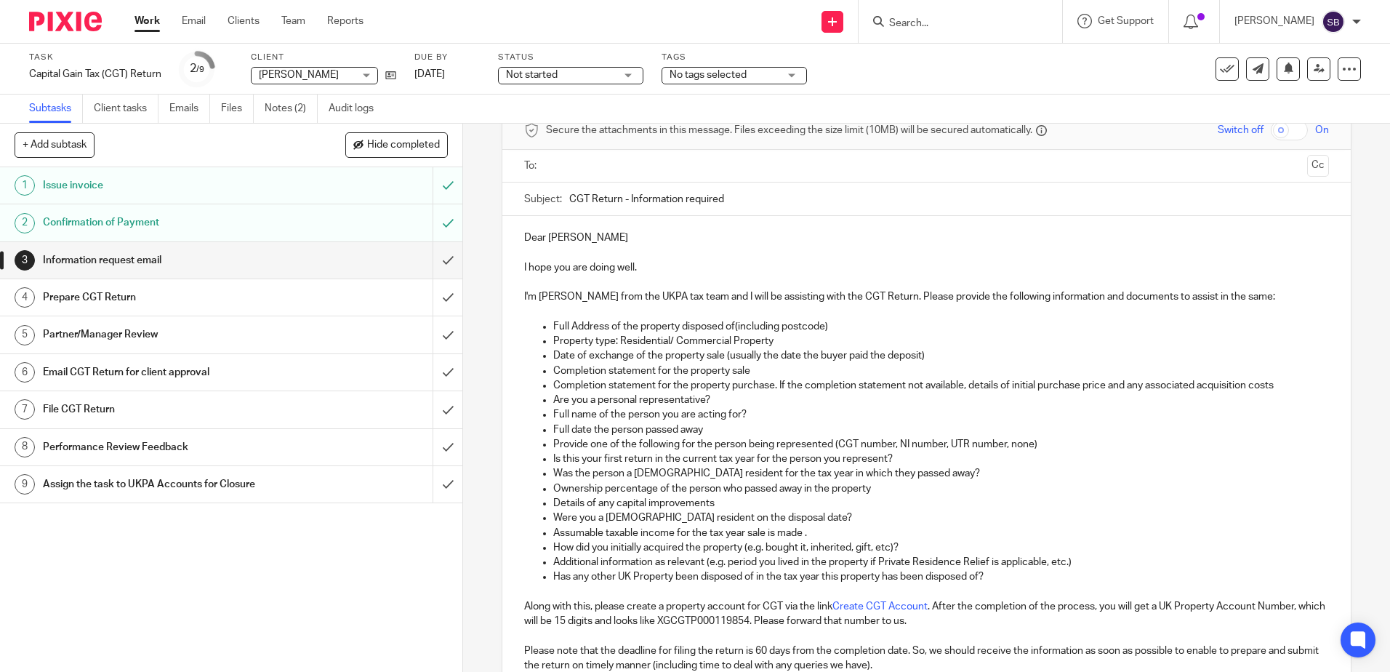
click at [668, 583] on p "Has any other UK Property been disposed of in the tax year this property has be…" at bounding box center [940, 576] width 775 height 15
click at [907, 497] on p "Details of any capital improvements" at bounding box center [940, 503] width 775 height 15
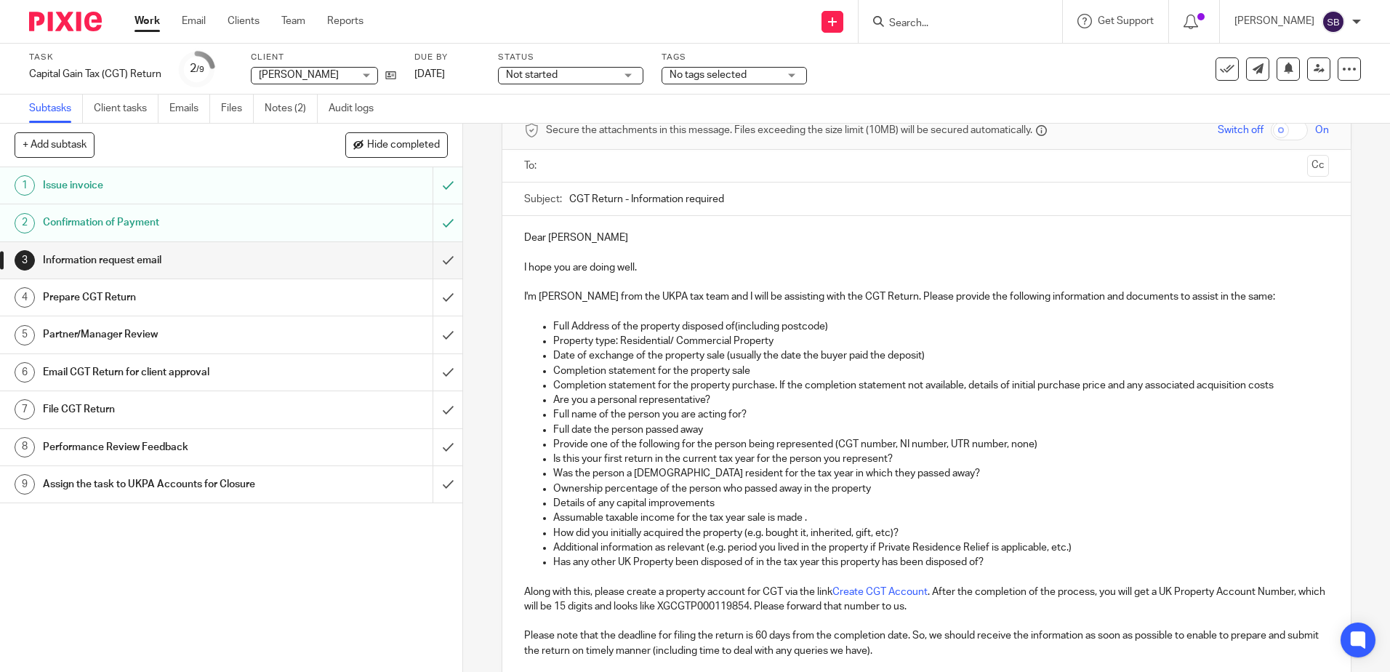
click at [675, 513] on p "Assumable taxable income for the tax year sale is made ." at bounding box center [940, 517] width 775 height 15
click at [725, 506] on p "Details of any capital improvements" at bounding box center [940, 503] width 775 height 15
click at [809, 517] on p "Assumable taxable income for the tax year sale is made ." at bounding box center [940, 517] width 775 height 15
drag, startPoint x: 793, startPoint y: 517, endPoint x: 565, endPoint y: 521, distance: 227.5
click at [565, 521] on p "Assumable taxable income for the tax year sale is made ." at bounding box center [940, 517] width 775 height 15
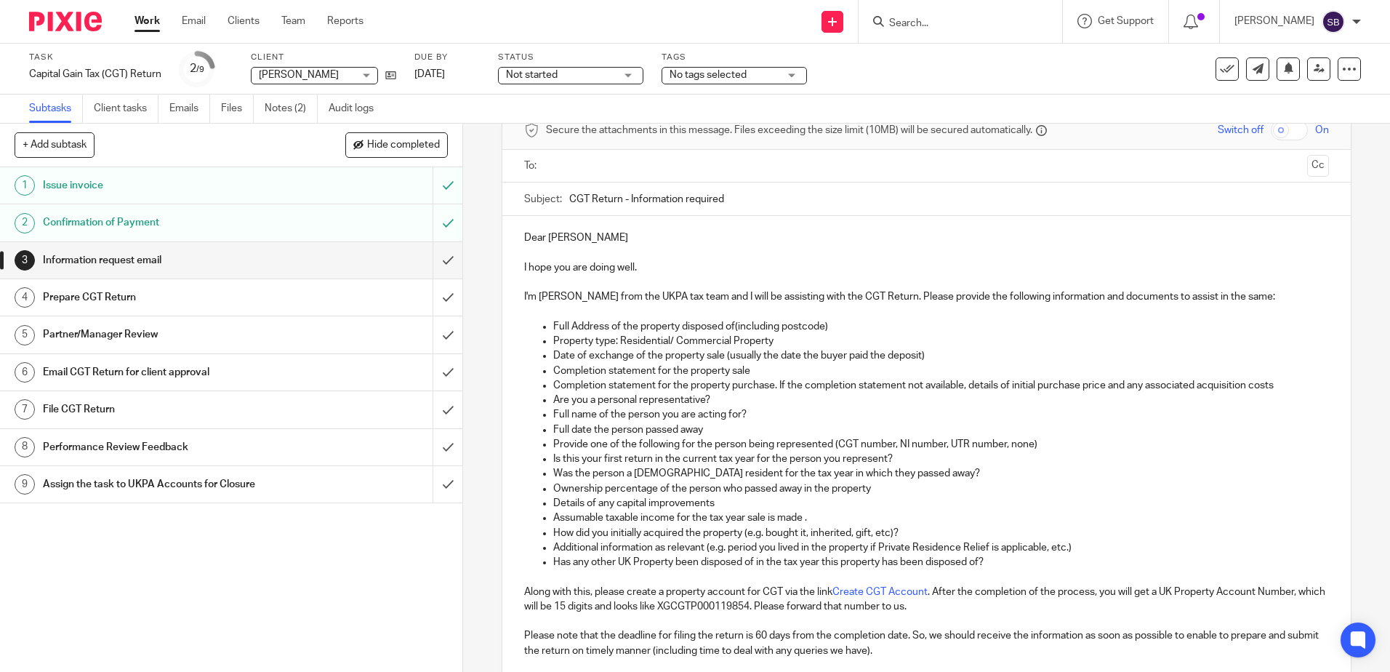
click at [735, 430] on p "Full date the person passed away" at bounding box center [940, 429] width 775 height 15
drag, startPoint x: 730, startPoint y: 428, endPoint x: 711, endPoint y: 427, distance: 19.7
click at [711, 427] on p "Full date the person passed away" at bounding box center [940, 429] width 775 height 15
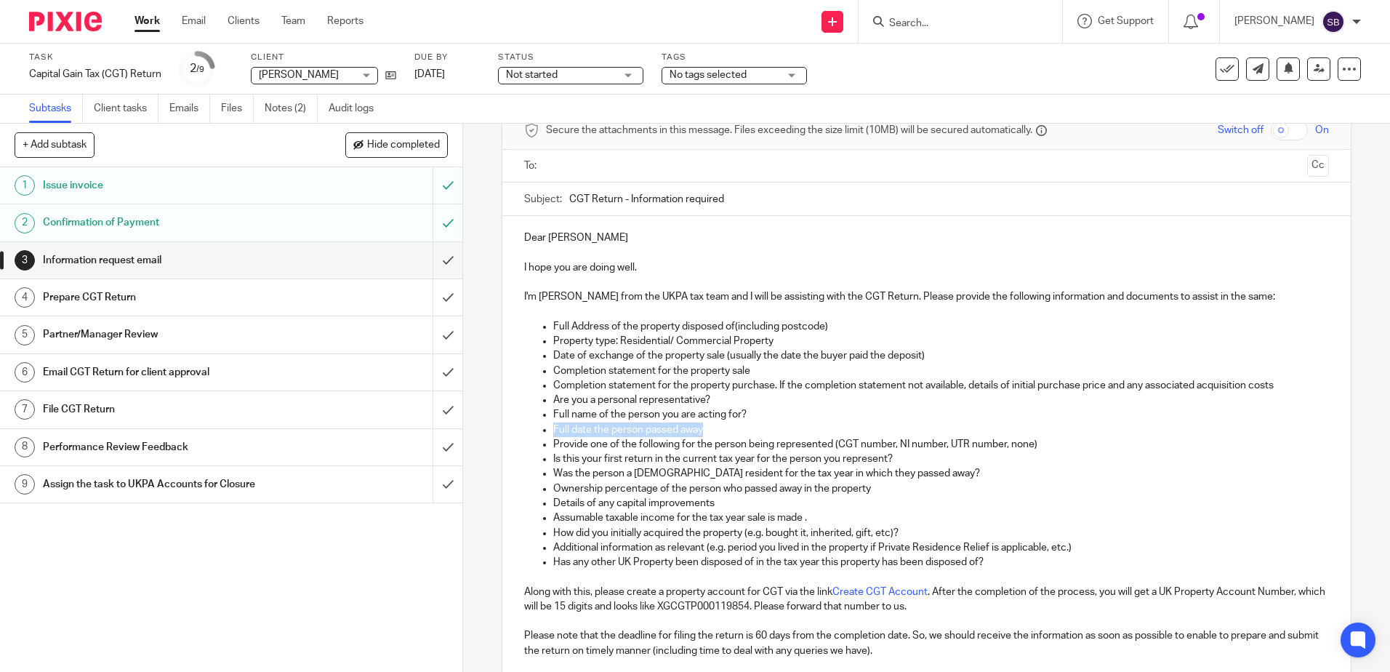
click at [711, 427] on p "Full date the person passed away" at bounding box center [940, 429] width 775 height 15
click at [698, 445] on p "Provide one of the following for the person being represented (CGT number, NI n…" at bounding box center [940, 444] width 775 height 15
click at [751, 429] on p "Full date the person passed away" at bounding box center [940, 429] width 775 height 15
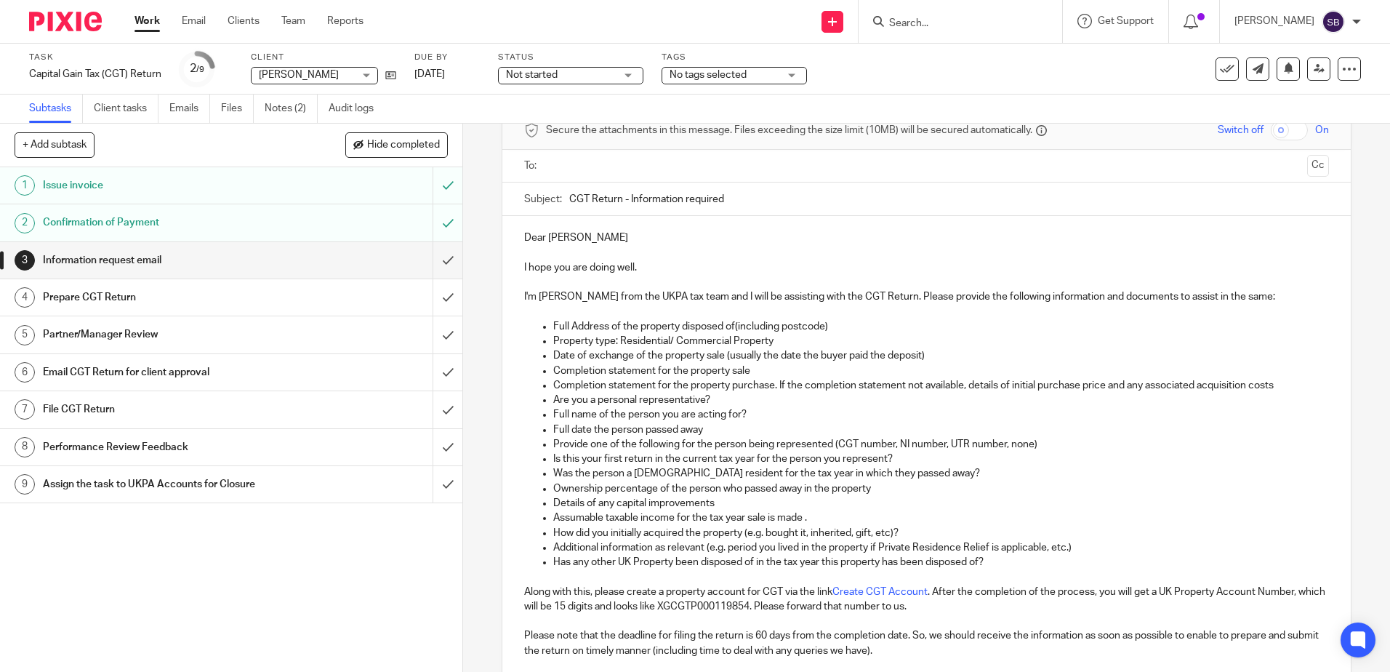
click at [888, 474] on p "Was the person a UK resident for the tax year in which they passed away?" at bounding box center [940, 473] width 775 height 15
click at [881, 490] on p "Ownership percentage of the person who passed away in the property" at bounding box center [940, 488] width 775 height 15
click at [706, 509] on p "Details of any capital improvements" at bounding box center [940, 503] width 775 height 15
click at [912, 489] on p "Ownership percentage of the person who passed away in the property" at bounding box center [940, 488] width 775 height 15
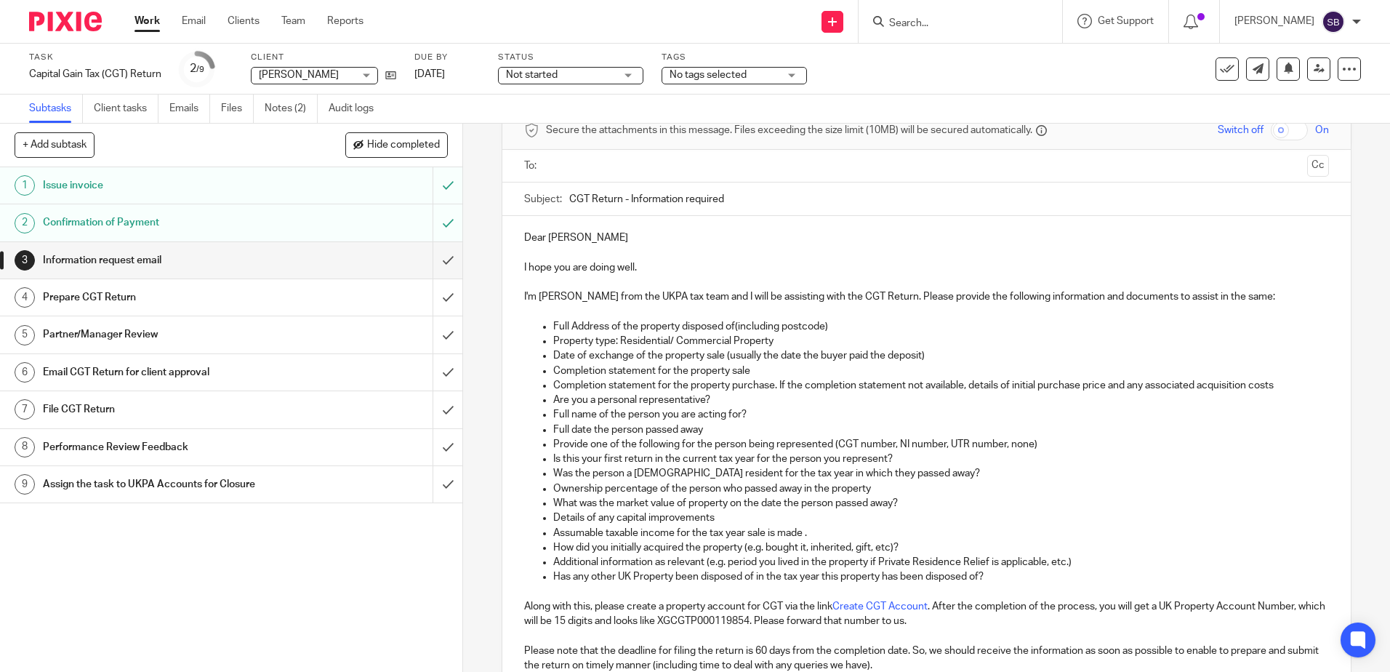
click at [836, 544] on p "How did you initially acquired the property (e.g. bought it, inherited, gift, e…" at bounding box center [940, 547] width 775 height 15
click at [887, 509] on p "What was the market value of property on the date the person passed away?" at bounding box center [940, 503] width 775 height 15
click at [857, 517] on p "Details of any capital improvements" at bounding box center [940, 517] width 775 height 15
click at [868, 528] on p "Assumable taxable income for the tax year sale is made ." at bounding box center [940, 532] width 775 height 15
click at [781, 509] on p "What was the market value of property on the date the person passed away?" at bounding box center [940, 503] width 775 height 15
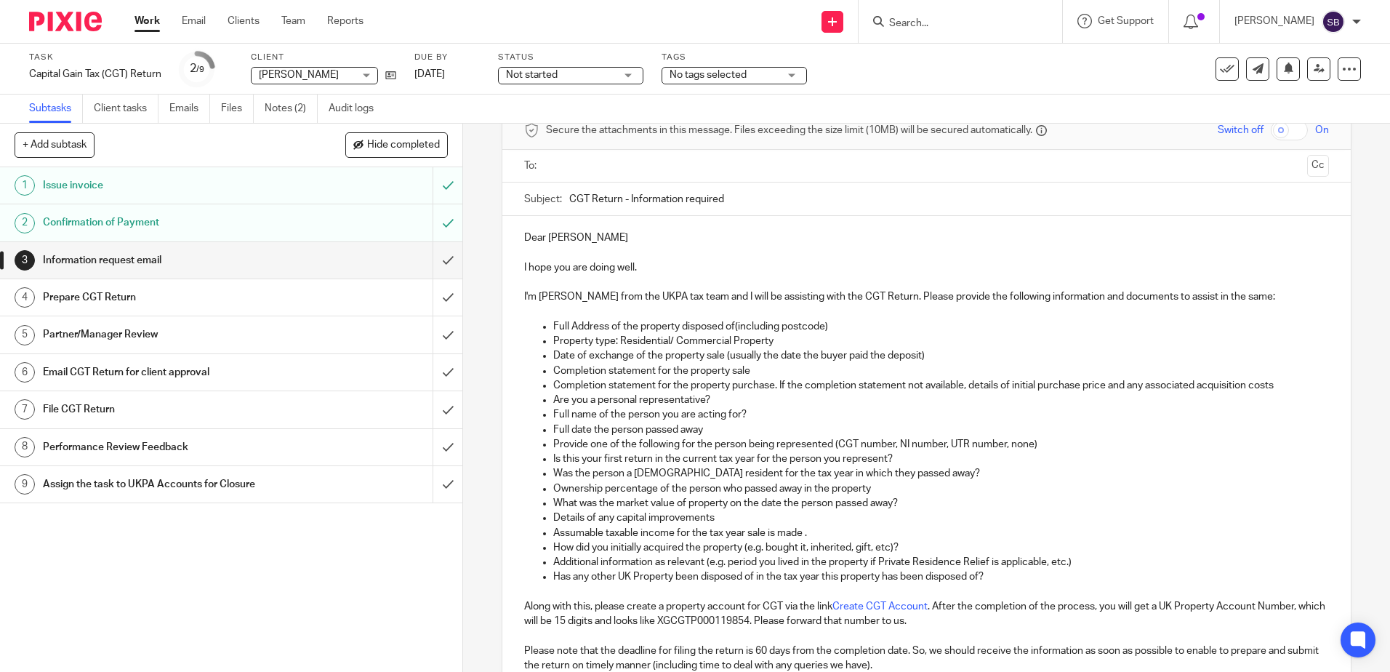
click at [842, 533] on p "Assumable taxable income for the tax year sale is made ." at bounding box center [940, 532] width 775 height 15
click at [981, 536] on p "Assumable taxable income for the tax year sale is made ." at bounding box center [940, 532] width 775 height 15
click at [733, 517] on p "Details of any capital improvements" at bounding box center [940, 517] width 775 height 15
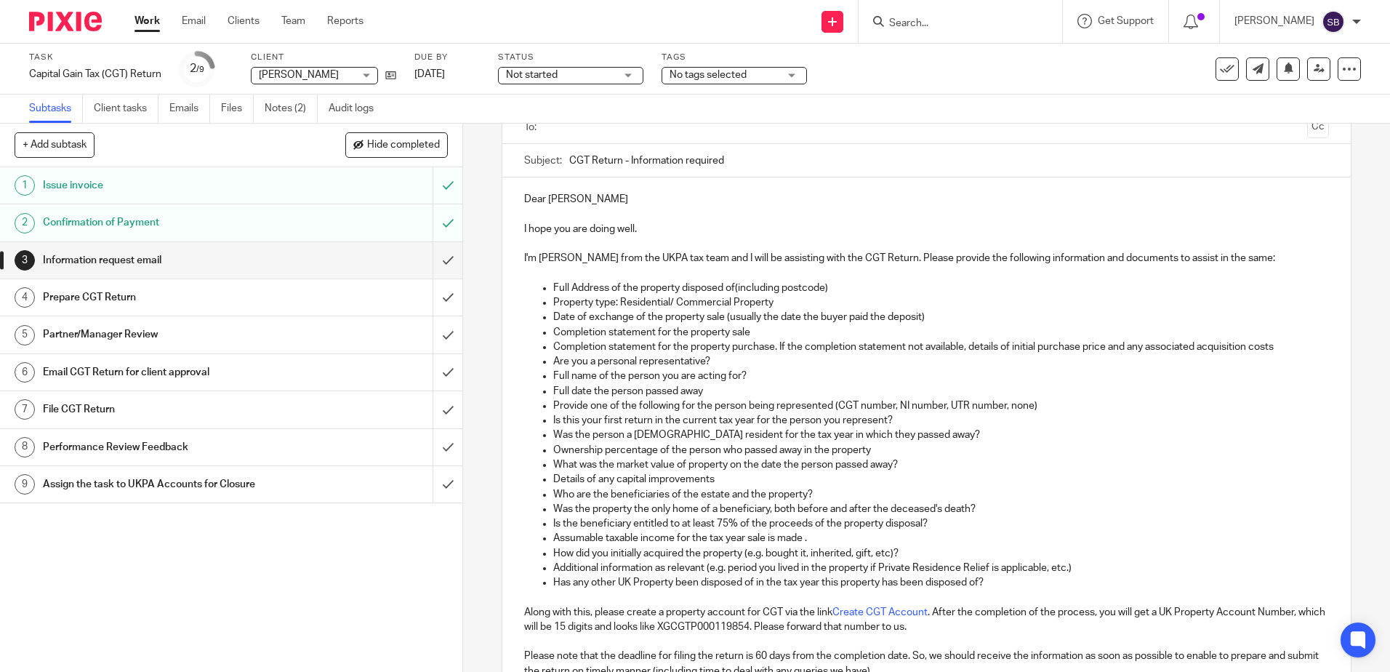
scroll to position [145, 0]
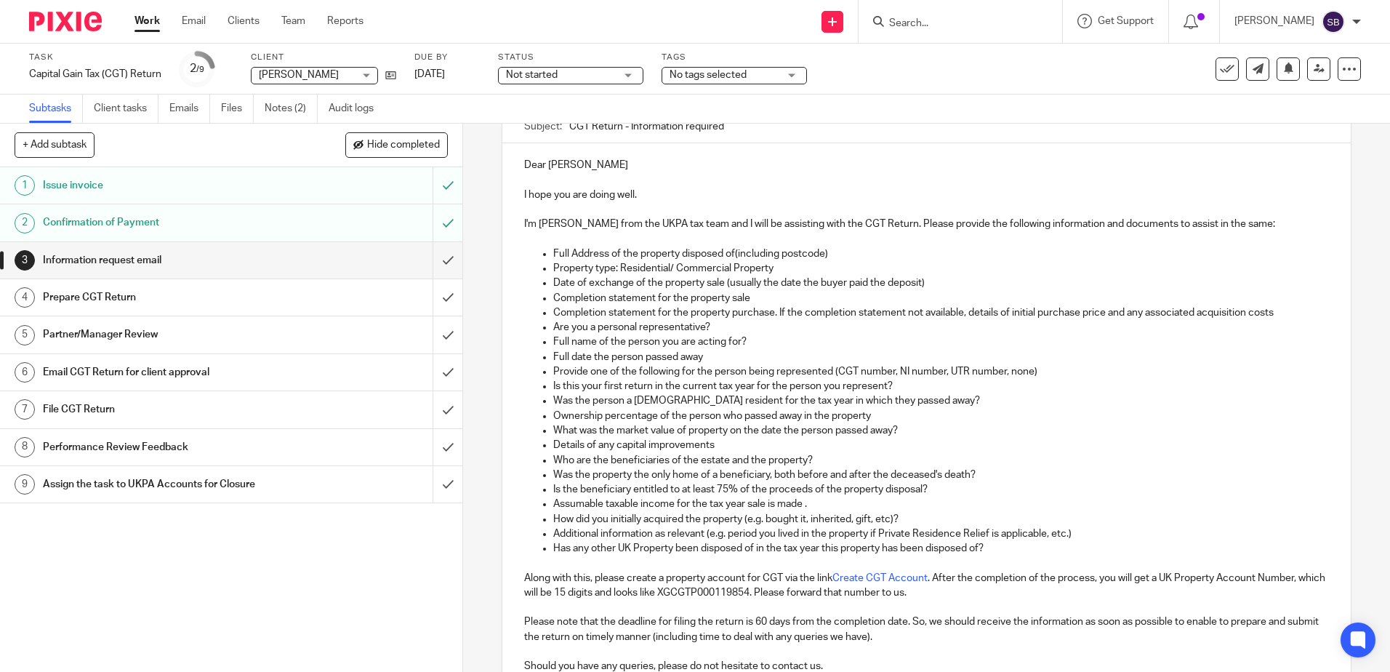
click at [772, 526] on p "Additional information as relevant (e.g. period you lived in the property if Pr…" at bounding box center [940, 533] width 775 height 15
click at [682, 543] on p "Has any other UK Property been disposed of in the tax year this property has be…" at bounding box center [940, 548] width 775 height 15
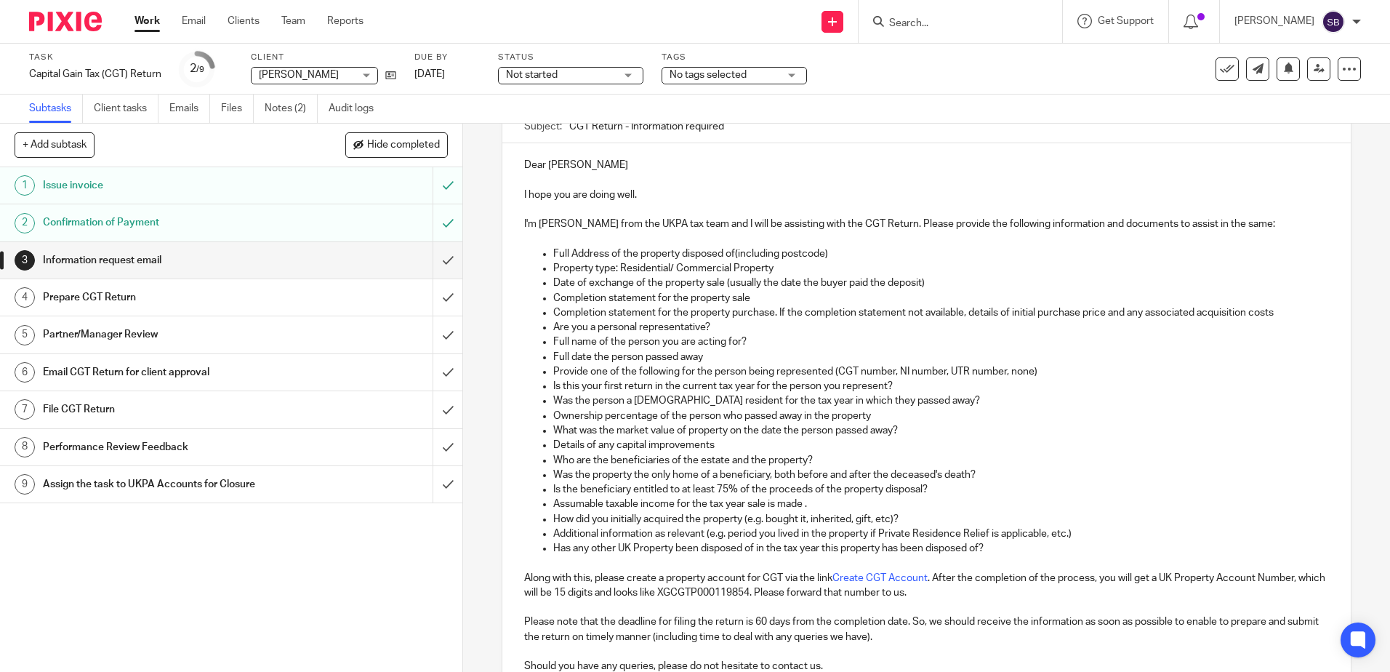
click at [850, 504] on p "Assumable taxable income for the tax year sale is made ." at bounding box center [940, 503] width 775 height 15
click at [937, 489] on p "Is the beneficiary entitled to at least 75% of the proceeds of the property dis…" at bounding box center [940, 489] width 775 height 15
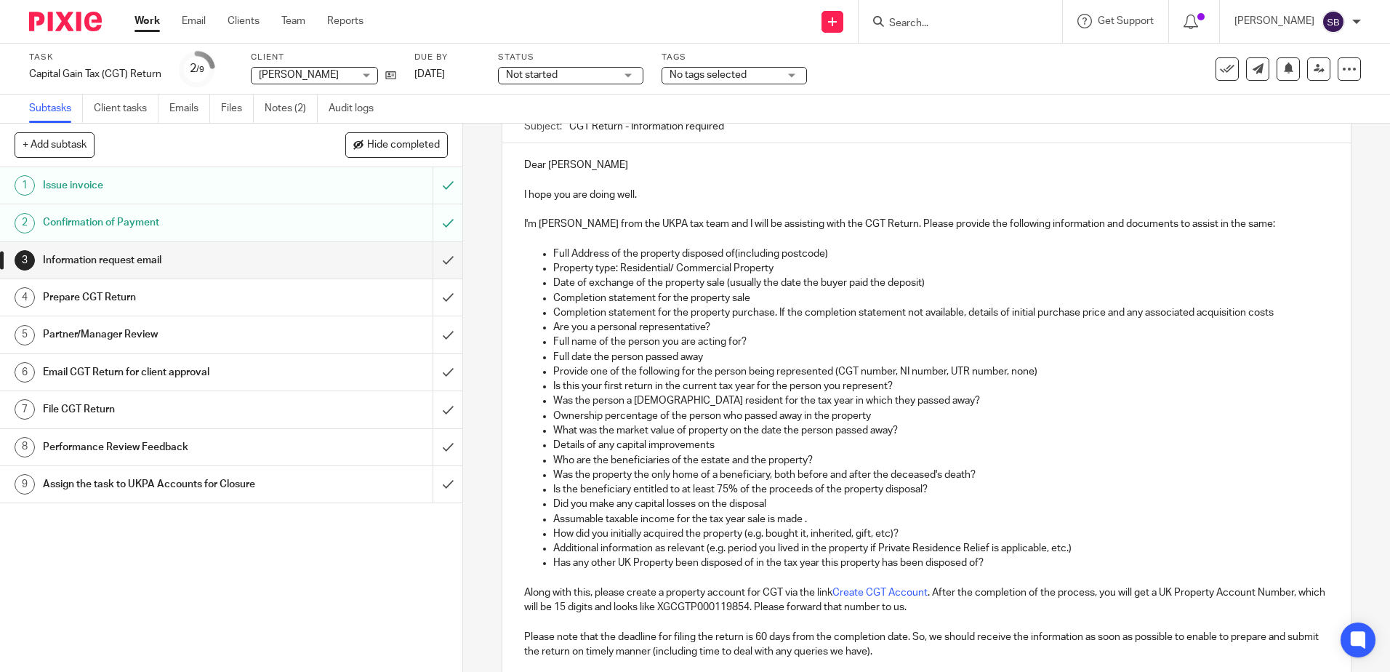
click at [784, 501] on p "Did you make any capital losses on the disposal" at bounding box center [940, 503] width 775 height 15
click at [844, 500] on p "Did you make any capital losses on the disposal of the estate" at bounding box center [940, 503] width 775 height 15
click at [840, 502] on p "Did you make any capital losses on the disposal of the estate" at bounding box center [940, 503] width 775 height 15
click at [904, 507] on p "Did you make any capital losses on the disposal of other asset on the estate" at bounding box center [940, 503] width 775 height 15
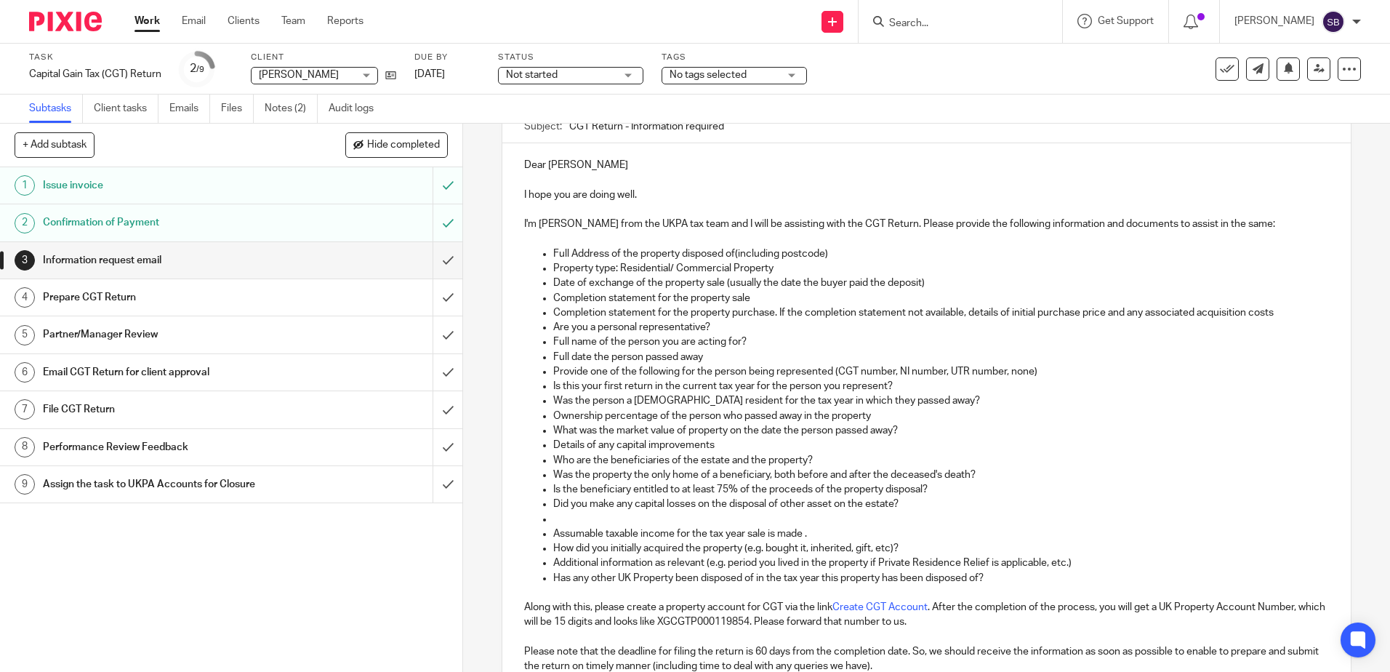
drag, startPoint x: 808, startPoint y: 513, endPoint x: 778, endPoint y: 517, distance: 30.1
click at [808, 513] on p at bounding box center [940, 519] width 775 height 15
click at [737, 528] on p "Assumable taxable income for the tax year sale is made ." at bounding box center [940, 533] width 775 height 15
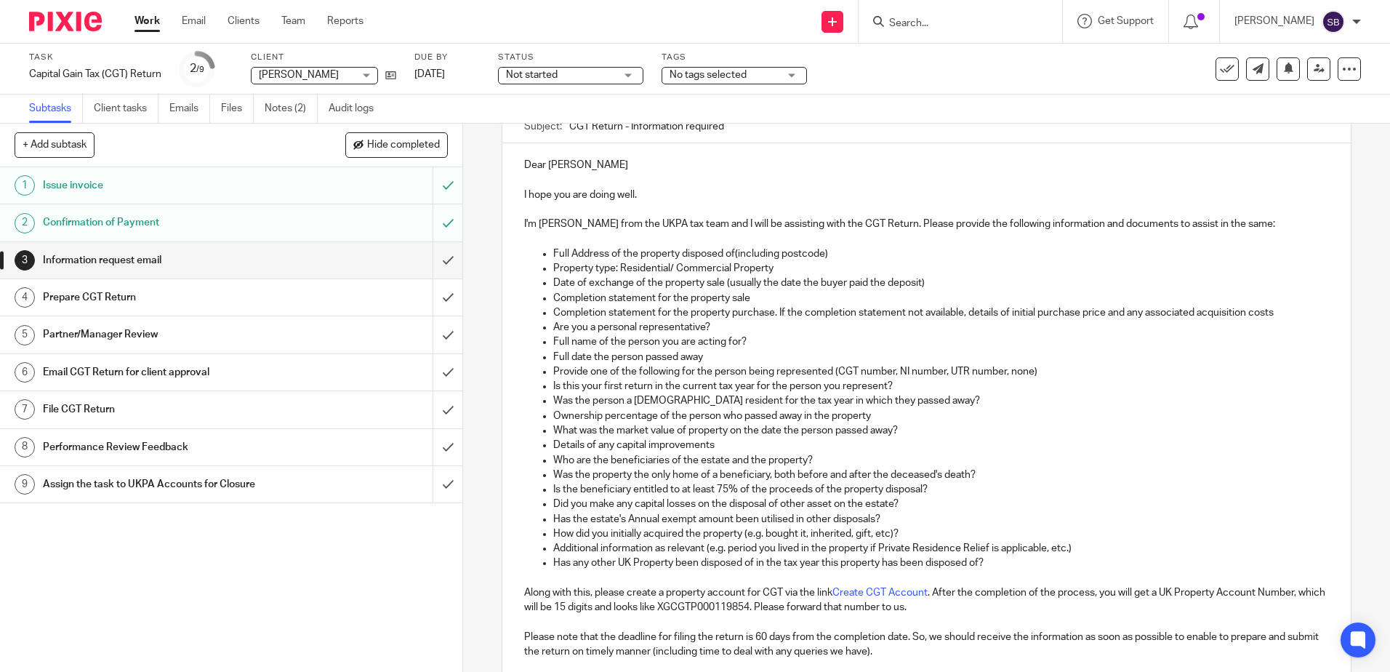
click at [728, 547] on p "Additional information as relevant (e.g. period you lived in the property if Pr…" at bounding box center [940, 548] width 775 height 15
click at [1124, 455] on p "Who are the beneficiaries of the estate and the property?" at bounding box center [940, 460] width 775 height 15
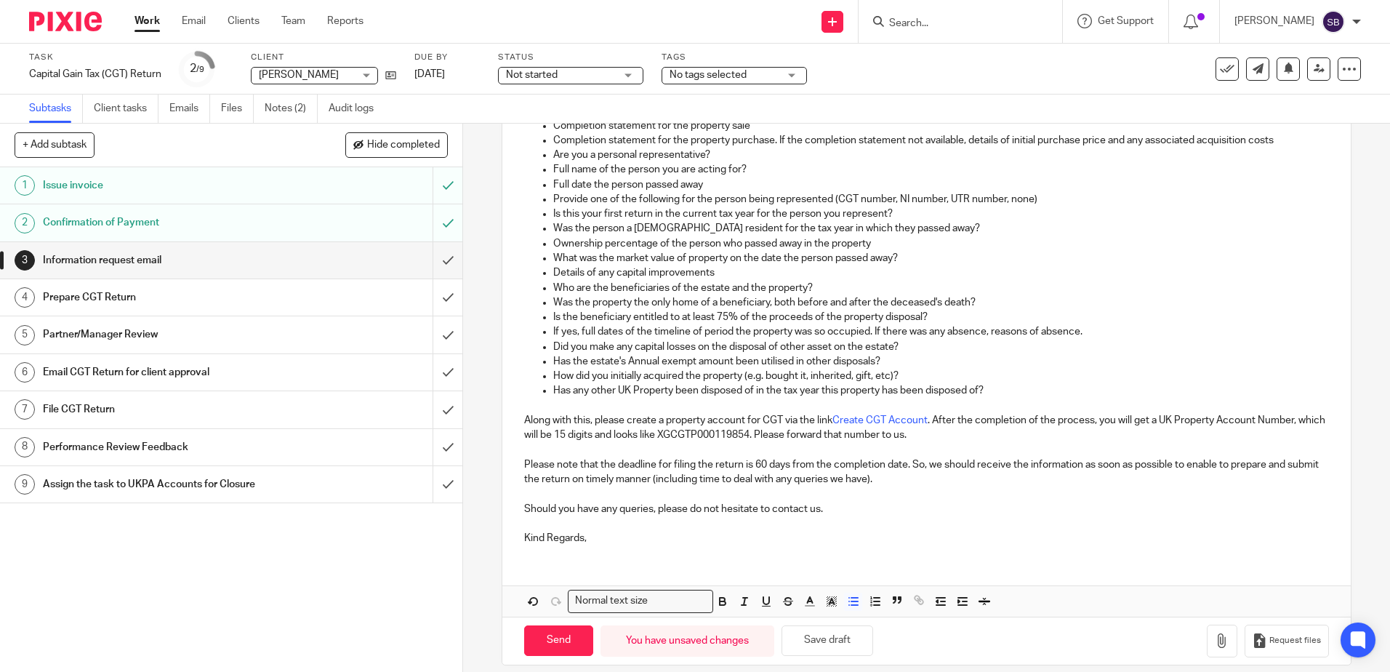
scroll to position [333, 0]
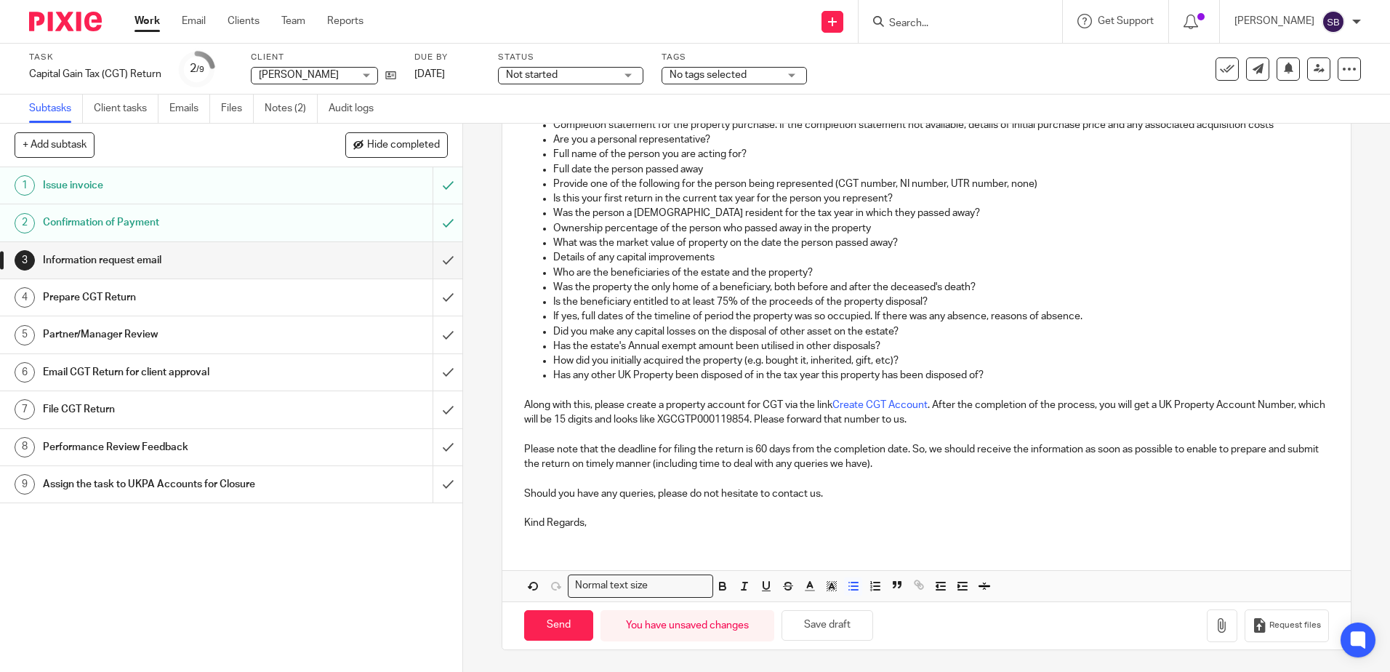
click at [736, 455] on p "Please note that the deadline for filing the return is 60 days from the complet…" at bounding box center [926, 457] width 804 height 30
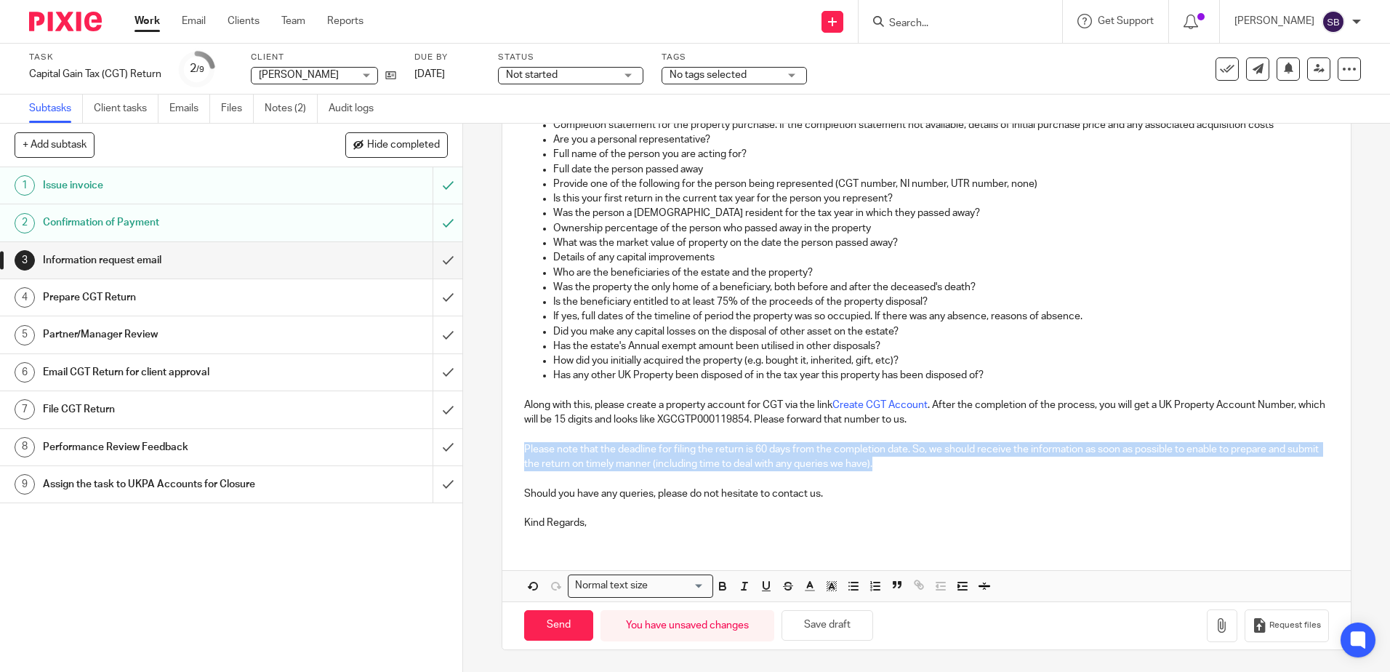
click at [736, 455] on p "Please note that the deadline for filing the return is 60 days from the complet…" at bounding box center [926, 457] width 804 height 30
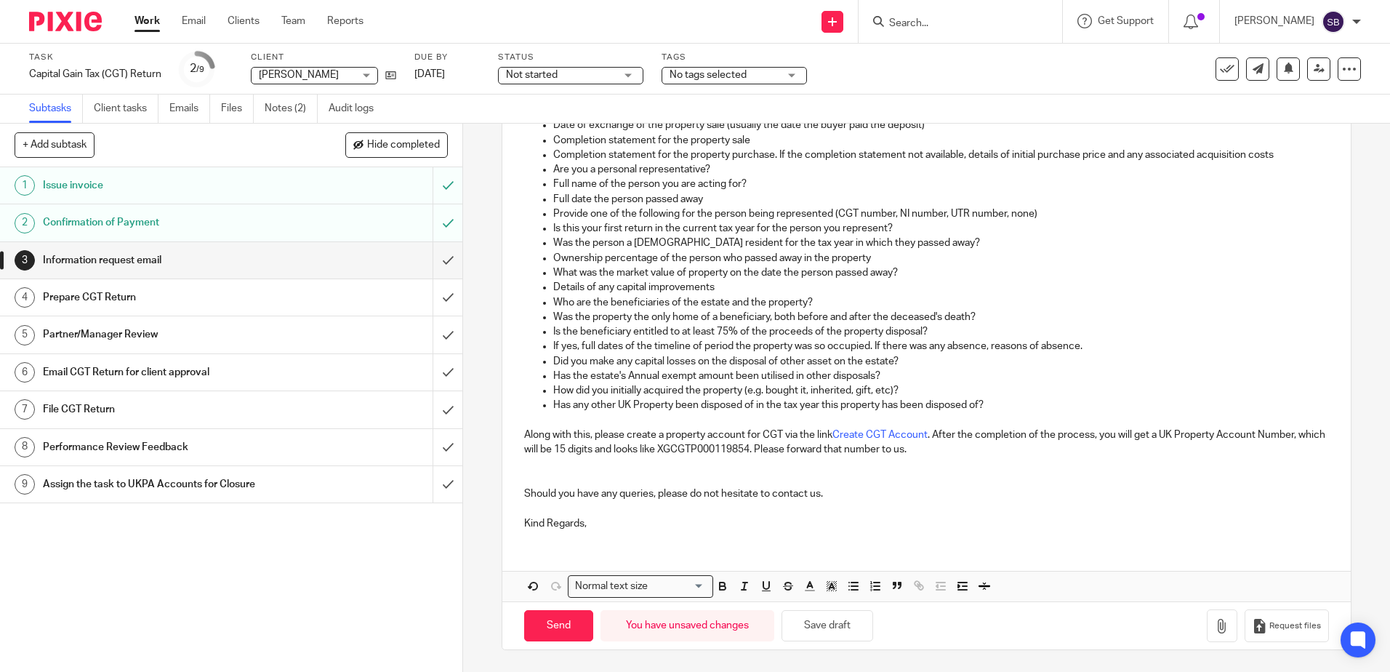
scroll to position [289, 0]
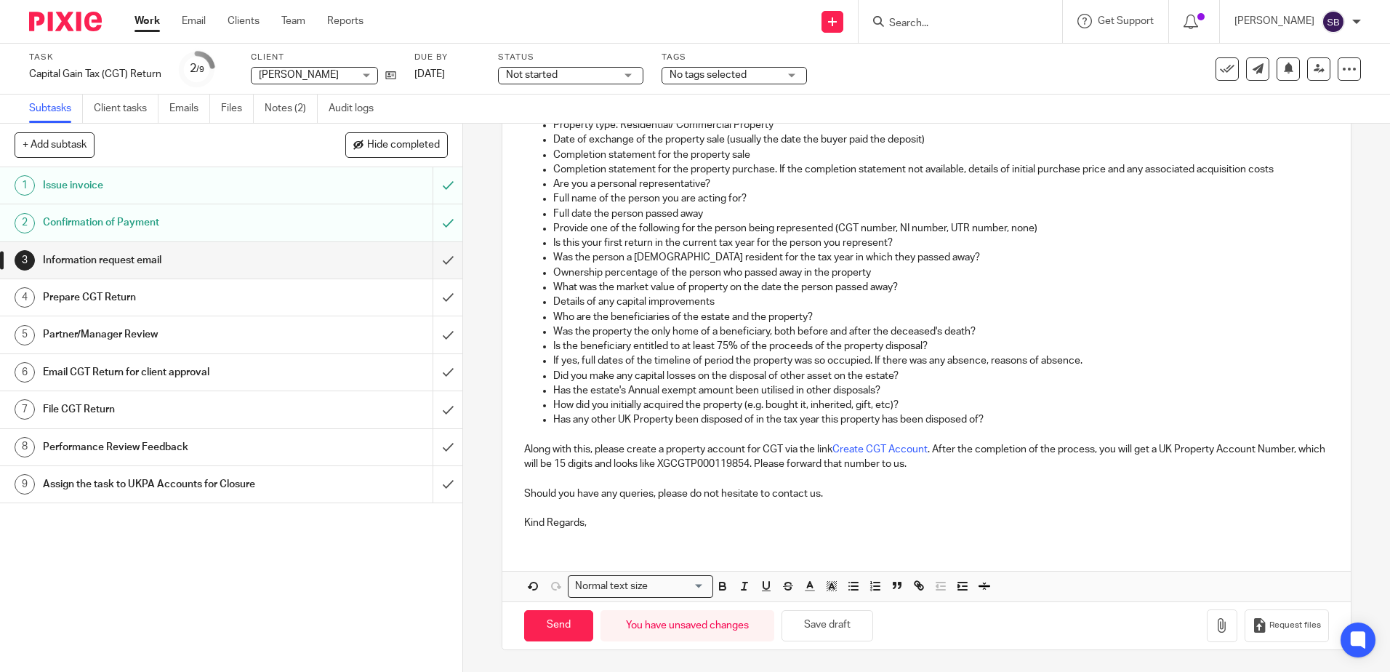
drag, startPoint x: 985, startPoint y: 441, endPoint x: 1084, endPoint y: 466, distance: 101.9
click at [1084, 466] on p "Along with this, please create a property account for CGT via the link Create C…" at bounding box center [926, 457] width 804 height 30
drag, startPoint x: 1070, startPoint y: 467, endPoint x: 980, endPoint y: 451, distance: 90.9
click at [980, 451] on p "Along with this, please create a property account for CGT via the link Create C…" at bounding box center [926, 457] width 804 height 30
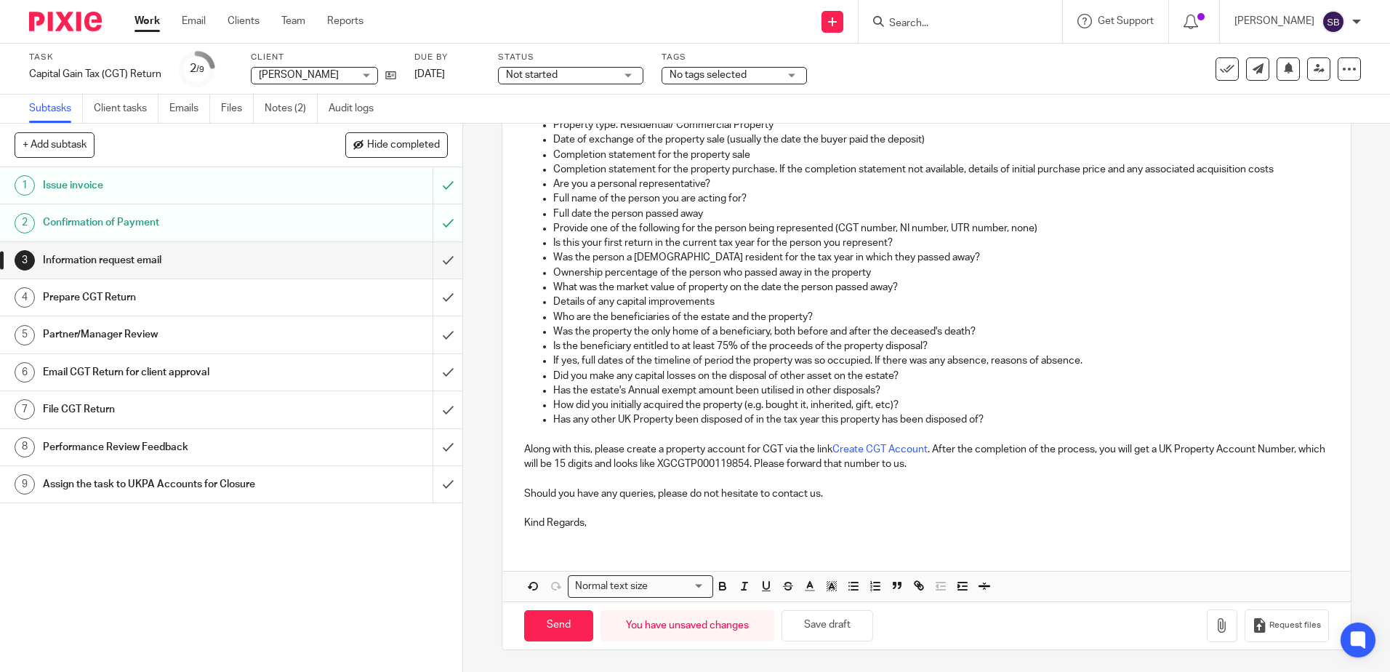
click at [980, 451] on p "Along with this, please create a property account for CGT via the link Create C…" at bounding box center [926, 457] width 804 height 30
click at [727, 420] on p "Has any other UK Property been disposed of in the tax year this property has be…" at bounding box center [940, 419] width 775 height 15
click at [613, 433] on p at bounding box center [926, 434] width 804 height 15
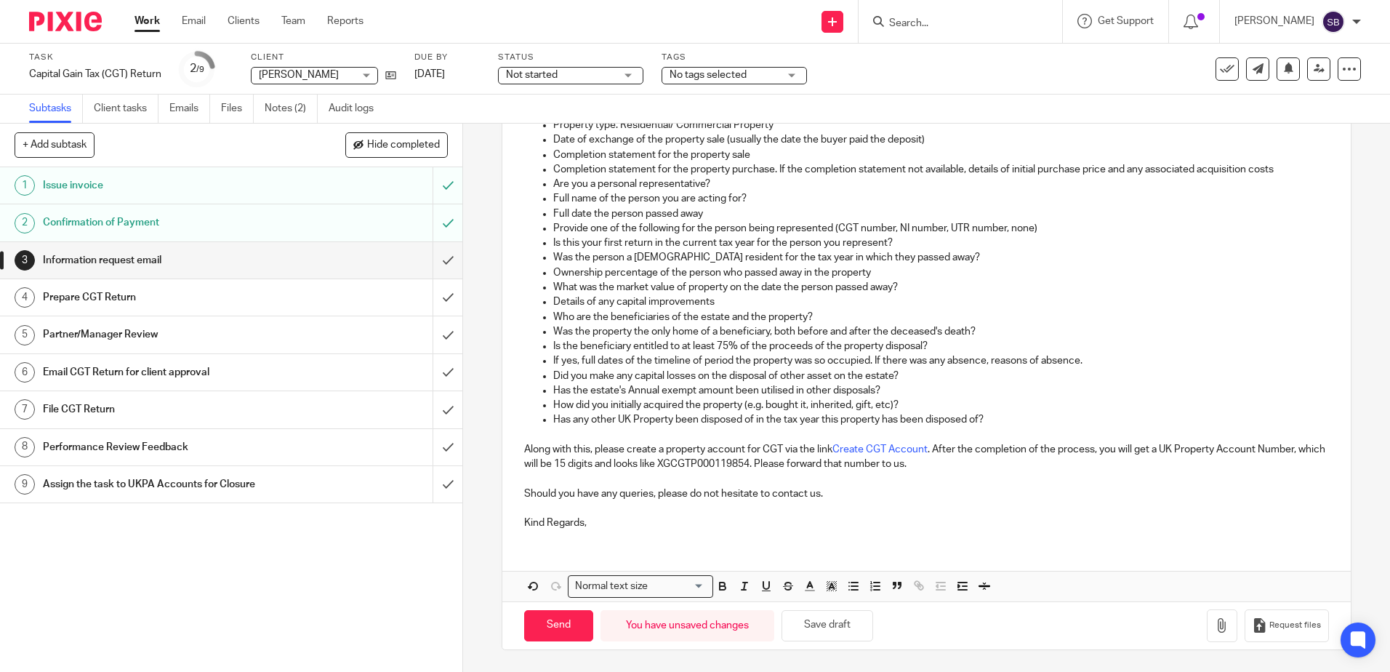
click at [621, 424] on p "Has any other UK Property been disposed of in the tax year this property has be…" at bounding box center [940, 419] width 775 height 15
click at [583, 438] on p at bounding box center [926, 434] width 804 height 15
click at [600, 425] on p "Has any other UK Property been disposed of in the tax year this property has be…" at bounding box center [940, 419] width 775 height 15
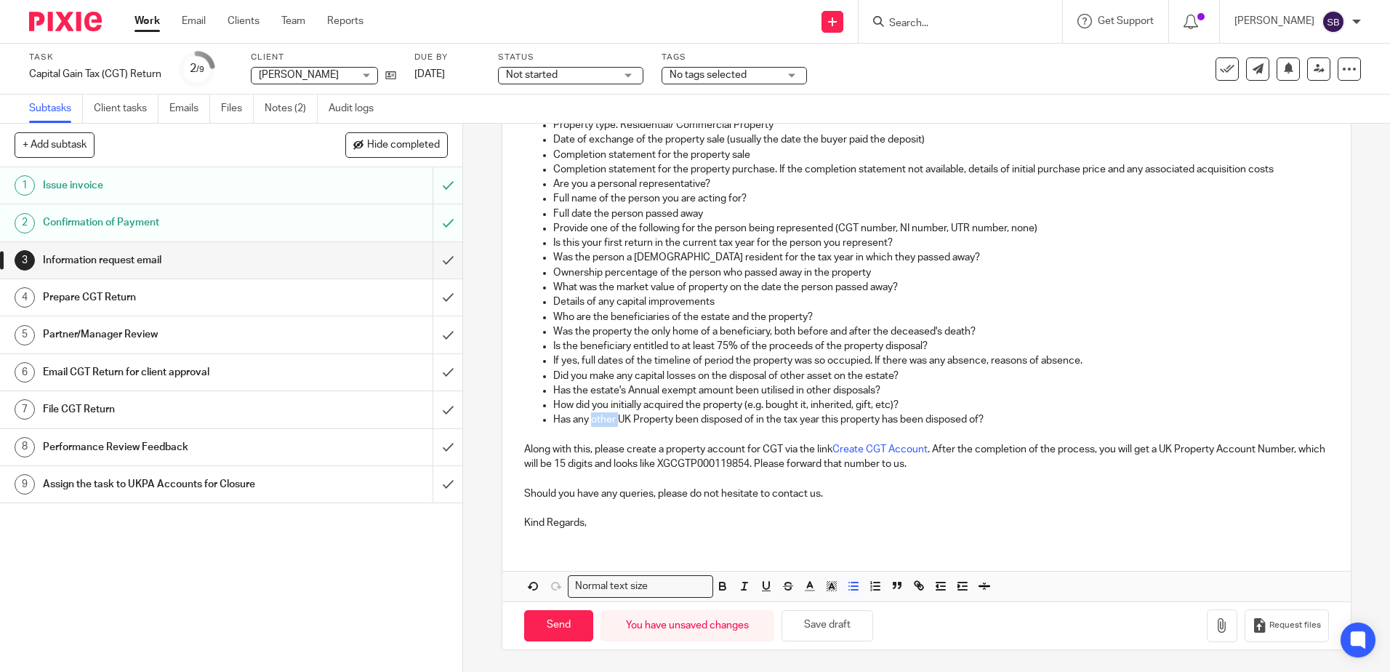
click at [600, 425] on p "Has any other UK Property been disposed of in the tax year this property has be…" at bounding box center [940, 419] width 775 height 15
click at [589, 432] on p at bounding box center [926, 434] width 804 height 15
click at [1010, 410] on p "How did you initially acquired the property (e.g. bought it, inherited, gift, e…" at bounding box center [940, 405] width 775 height 15
click at [939, 407] on p "How did you initially acquired the property (e.g. bought it, inherited, gift, e…" at bounding box center [940, 405] width 775 height 15
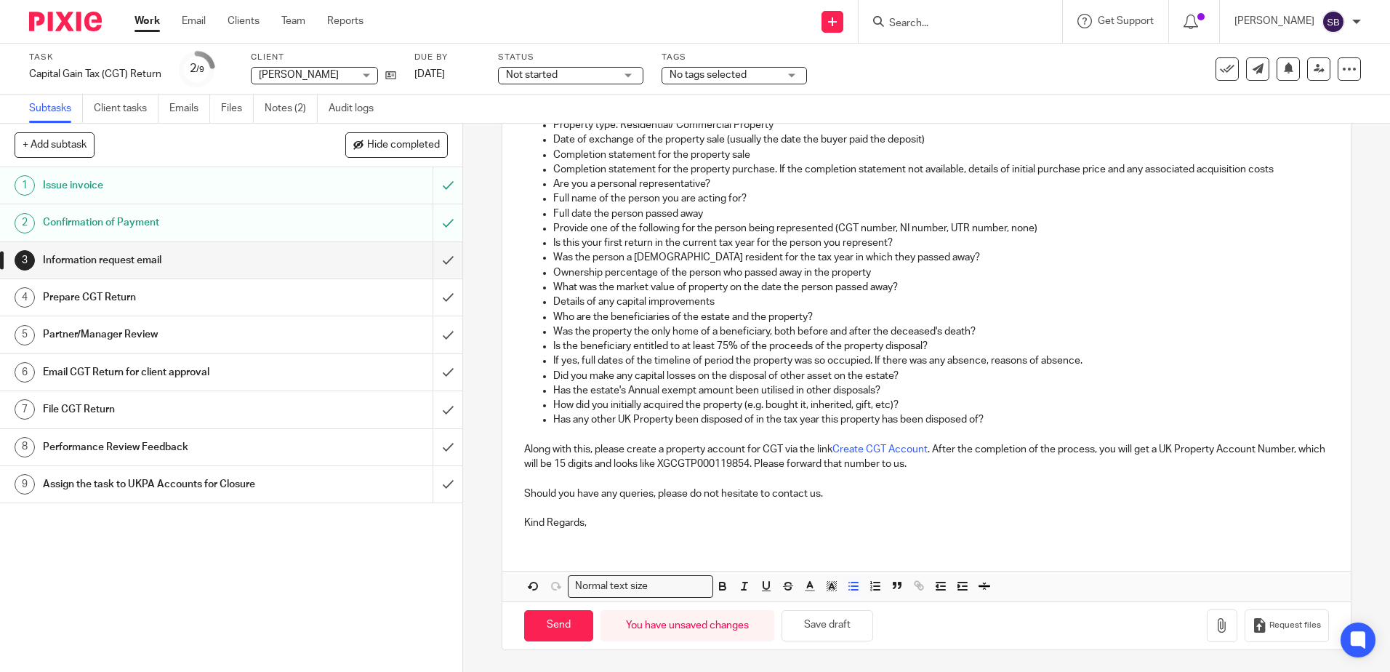
click at [939, 407] on p "How did you initially acquired the property (e.g. bought it, inherited, gift, e…" at bounding box center [940, 405] width 775 height 15
click at [922, 411] on p "How did you initially acquired the property (e.g. bought it, inherited, gift, e…" at bounding box center [940, 405] width 775 height 15
click at [924, 410] on p "How did you initially acquired the property (e.g. bought it, inherited, gift, e…" at bounding box center [940, 405] width 775 height 15
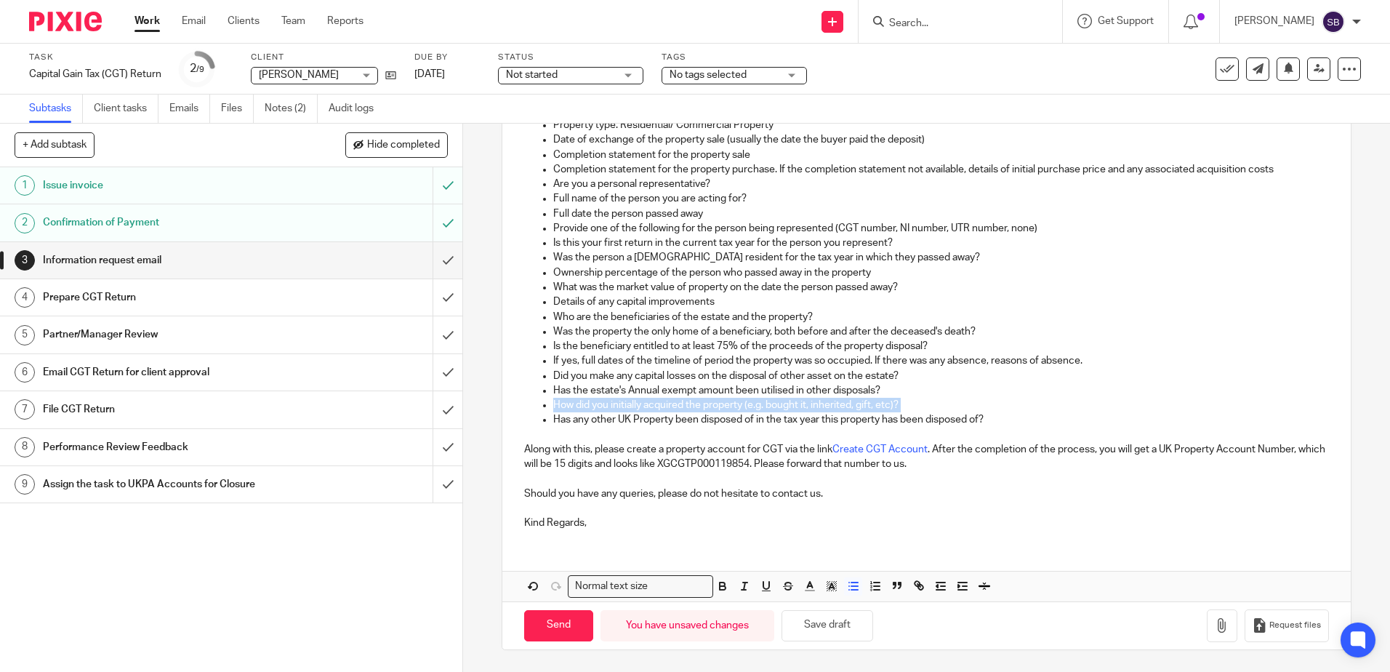
click at [924, 410] on p "How did you initially acquired the property (e.g. bought it, inherited, gift, e…" at bounding box center [940, 405] width 775 height 15
click at [929, 416] on p "Has any other UK Property been disposed of in the tax year this property has be…" at bounding box center [940, 419] width 775 height 15
drag, startPoint x: 908, startPoint y: 405, endPoint x: 510, endPoint y: 398, distance: 398.3
click at [510, 398] on div "Dear Ren Bernard I hope you are doing well. I'm Susan from the UKPA tax team an…" at bounding box center [925, 270] width 847 height 541
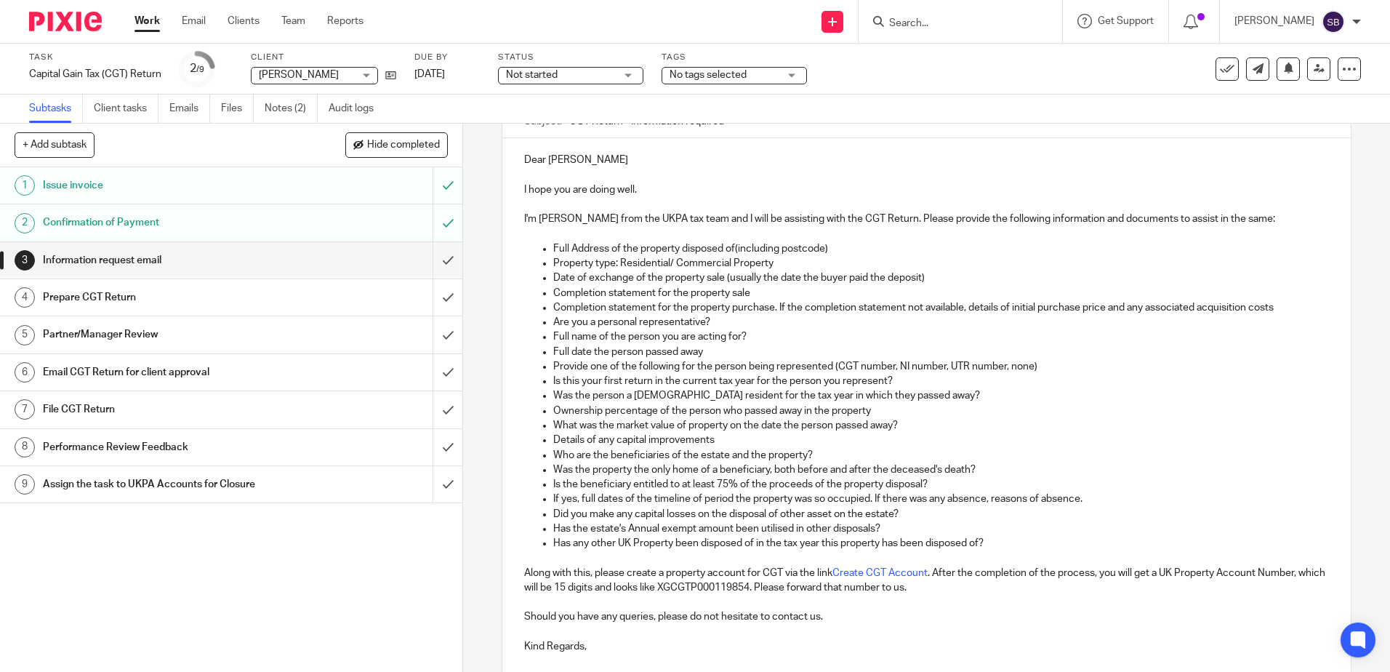
scroll to position [0, 0]
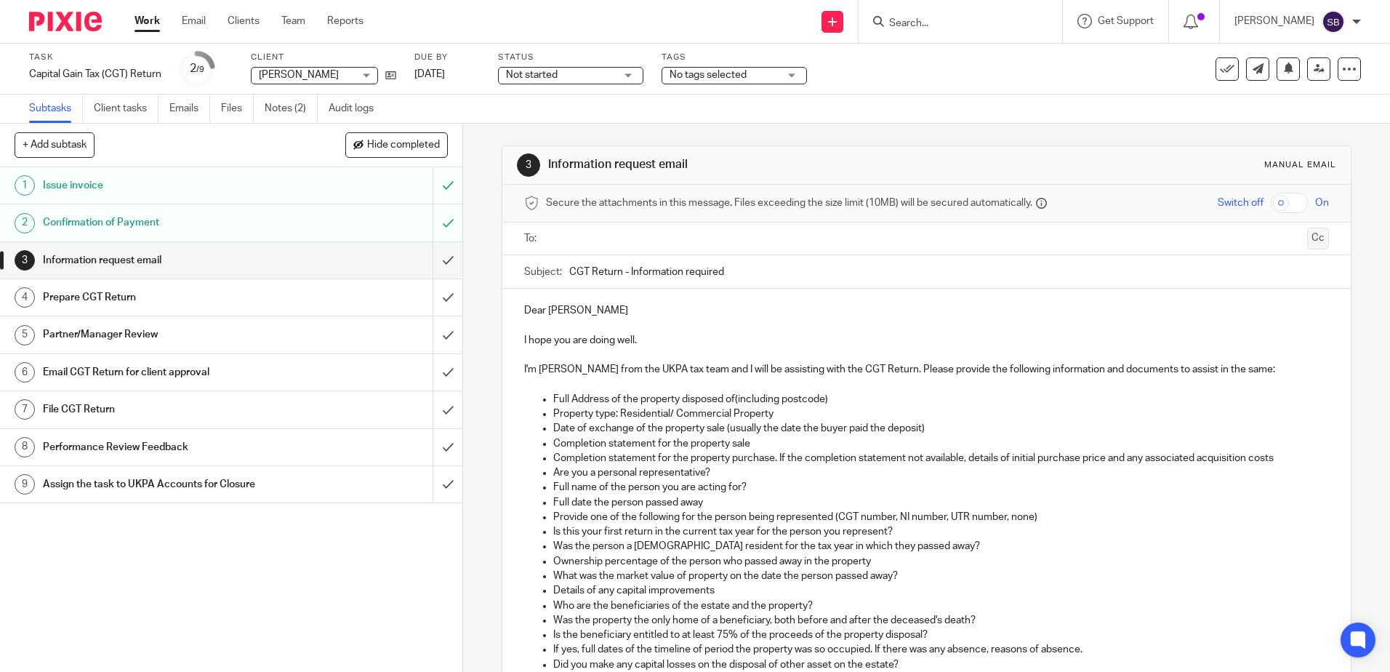
click at [1307, 243] on button "Cc" at bounding box center [1318, 238] width 22 height 22
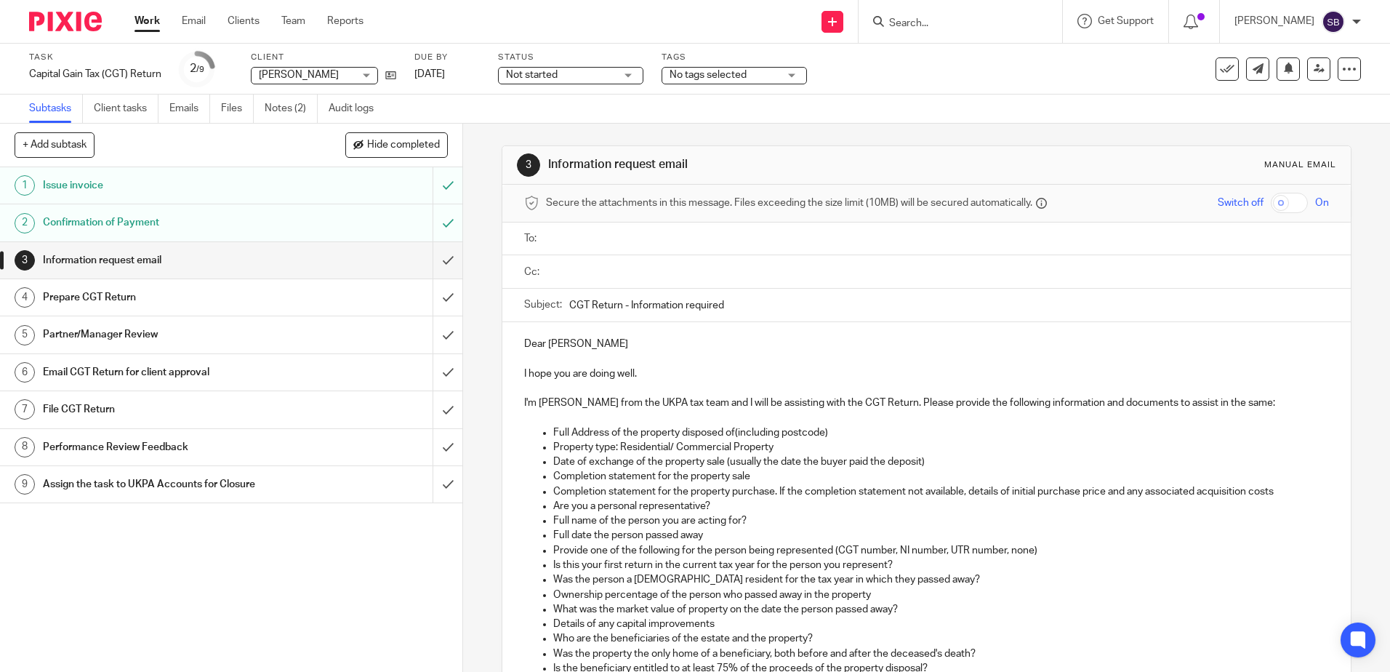
click at [1047, 267] on input "text" at bounding box center [936, 271] width 771 height 17
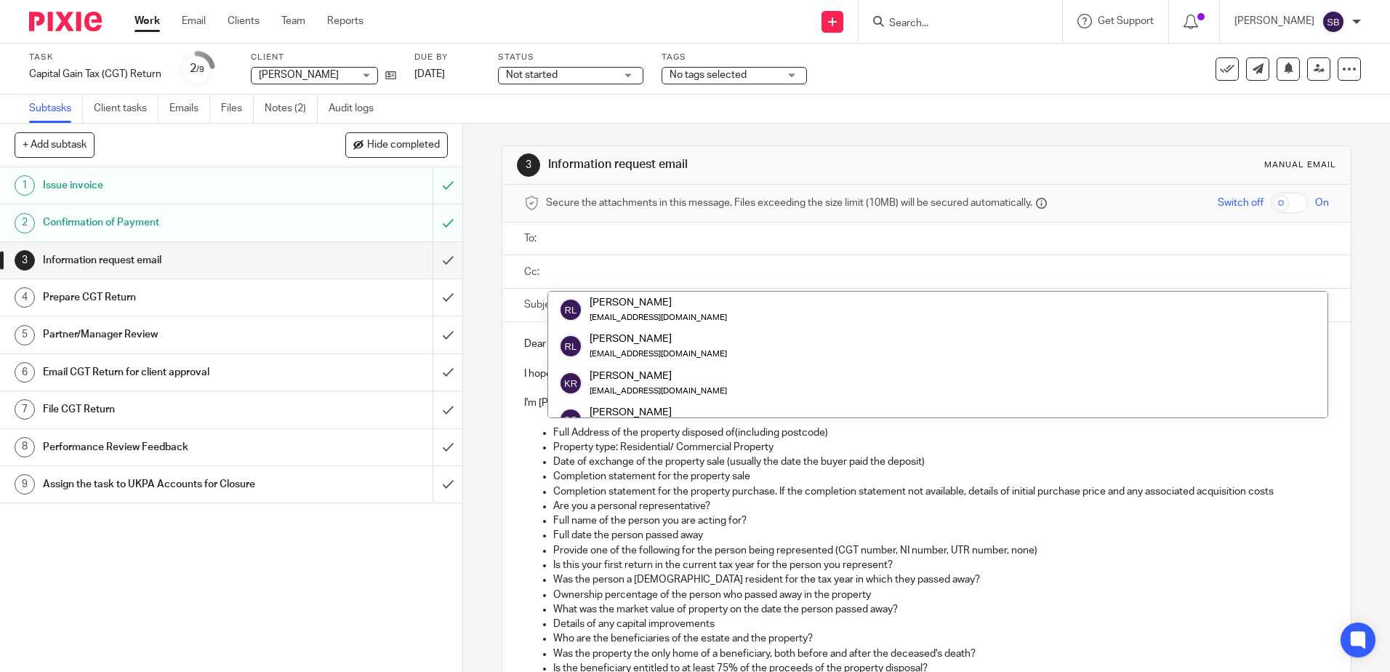
drag, startPoint x: 1047, startPoint y: 267, endPoint x: 946, endPoint y: 269, distance: 101.0
click at [1046, 267] on input "text" at bounding box center [936, 271] width 771 height 17
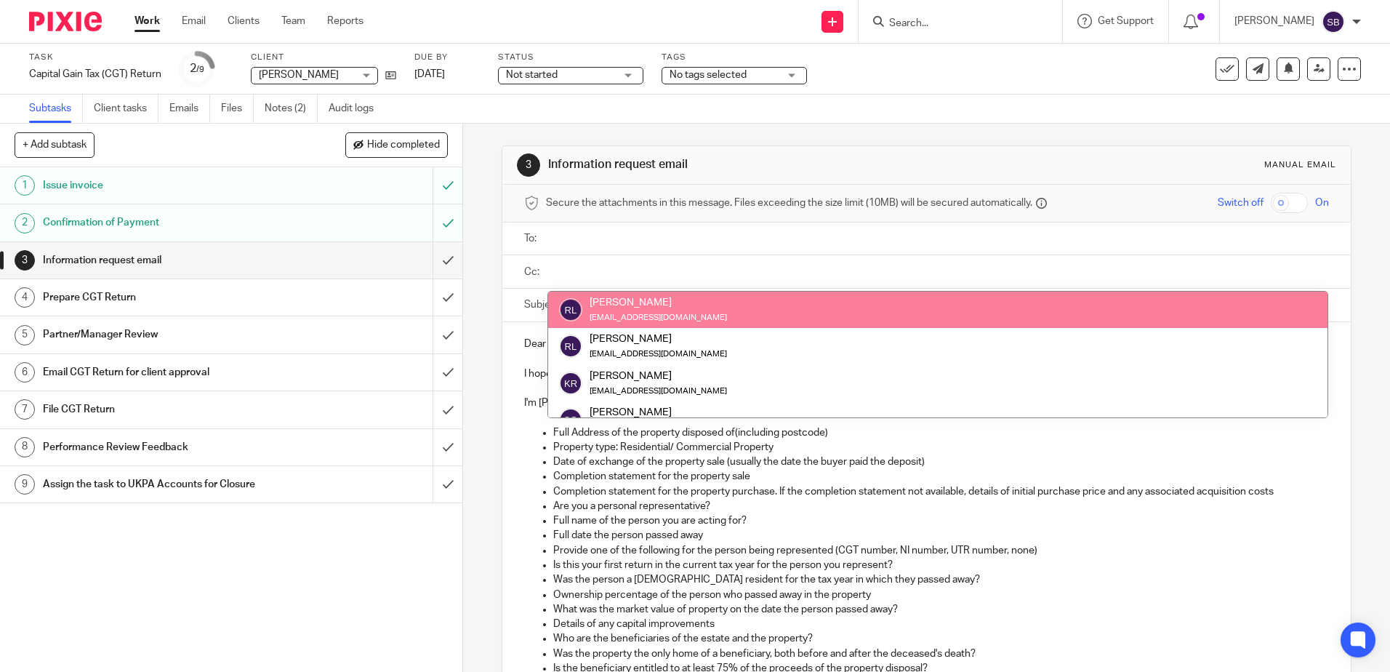
click at [636, 273] on input "text" at bounding box center [936, 271] width 771 height 17
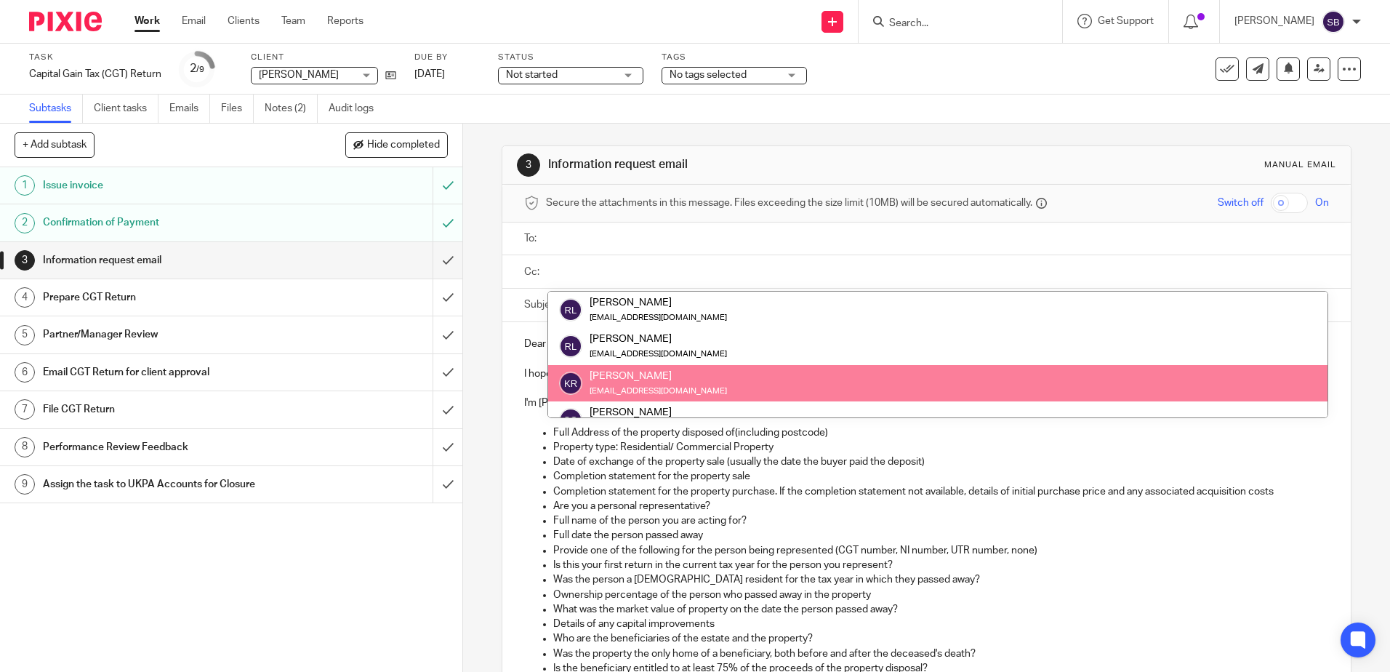
click at [657, 563] on p "Is this your first return in the current tax year for the person you represent?" at bounding box center [940, 564] width 775 height 15
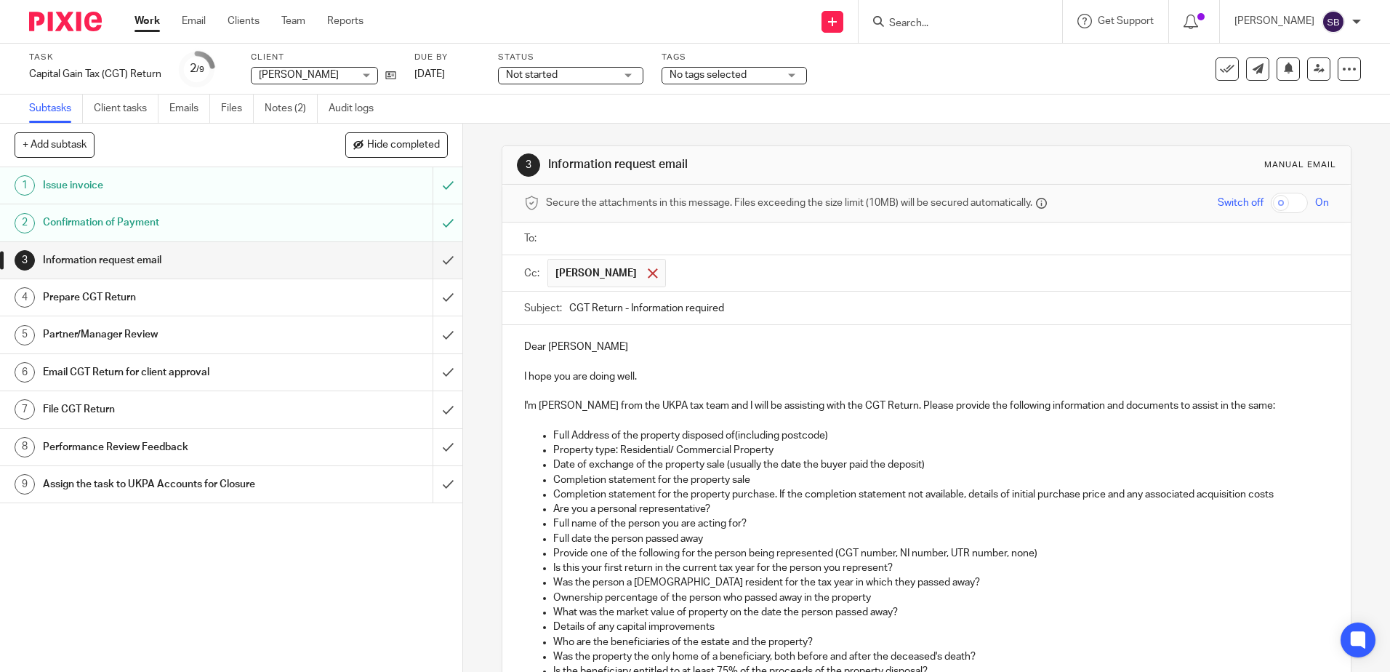
click at [644, 273] on div at bounding box center [652, 273] width 17 height 22
click at [614, 281] on ul at bounding box center [937, 271] width 781 height 24
click at [626, 355] on p at bounding box center [926, 358] width 804 height 15
click at [746, 313] on input "CGT Return - Information required" at bounding box center [948, 305] width 759 height 33
click at [651, 266] on input "text" at bounding box center [936, 271] width 771 height 17
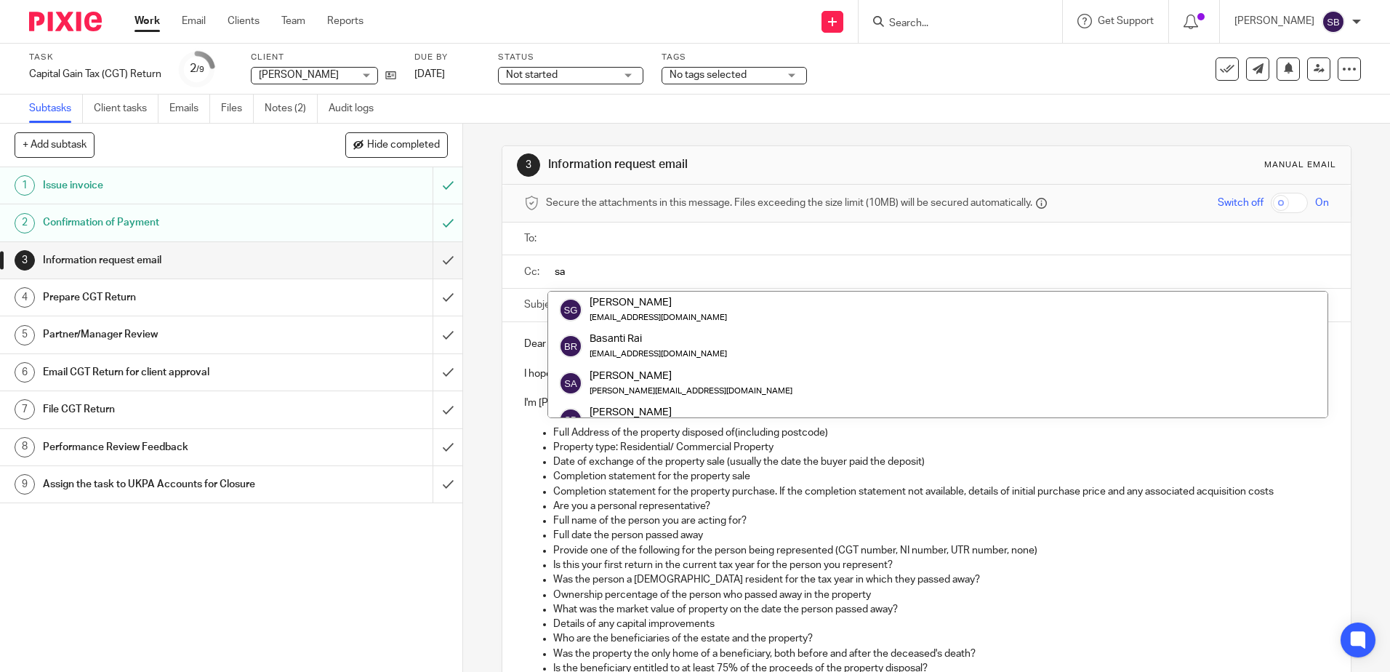
type input "s"
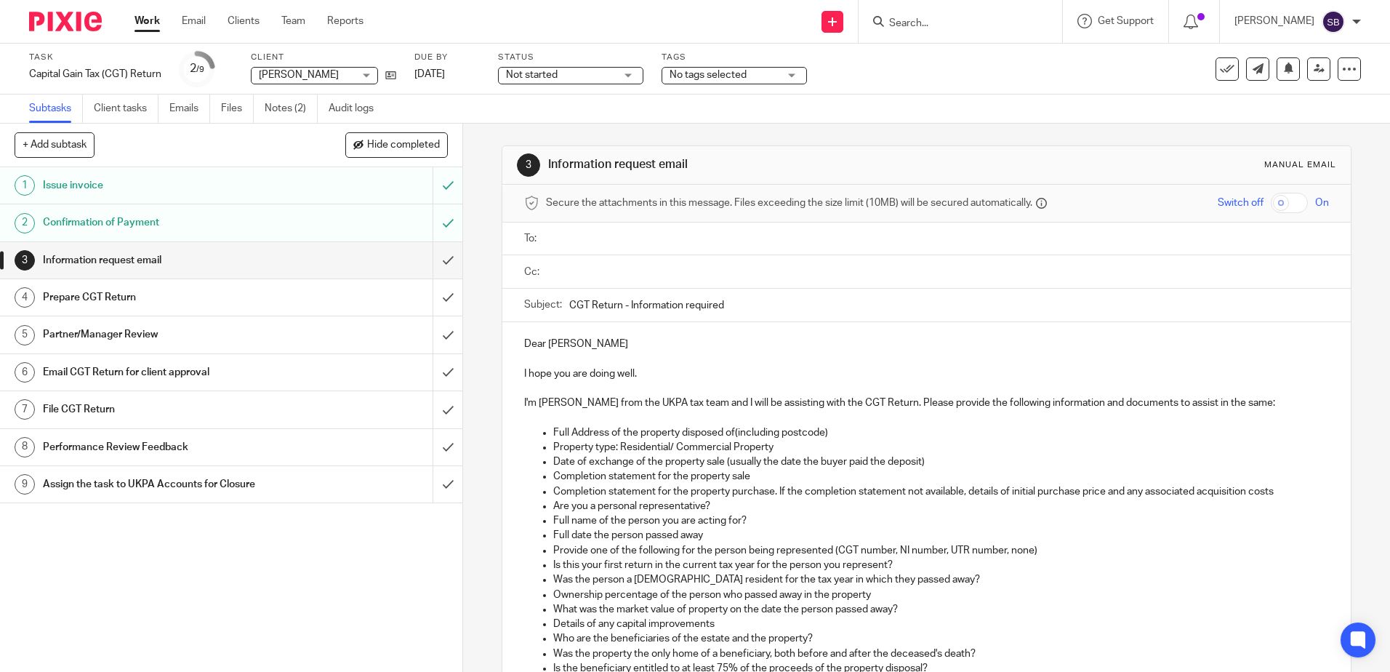
click at [672, 460] on p "Date of exchange of the property sale (usually the date the buyer paid the depo…" at bounding box center [940, 461] width 775 height 15
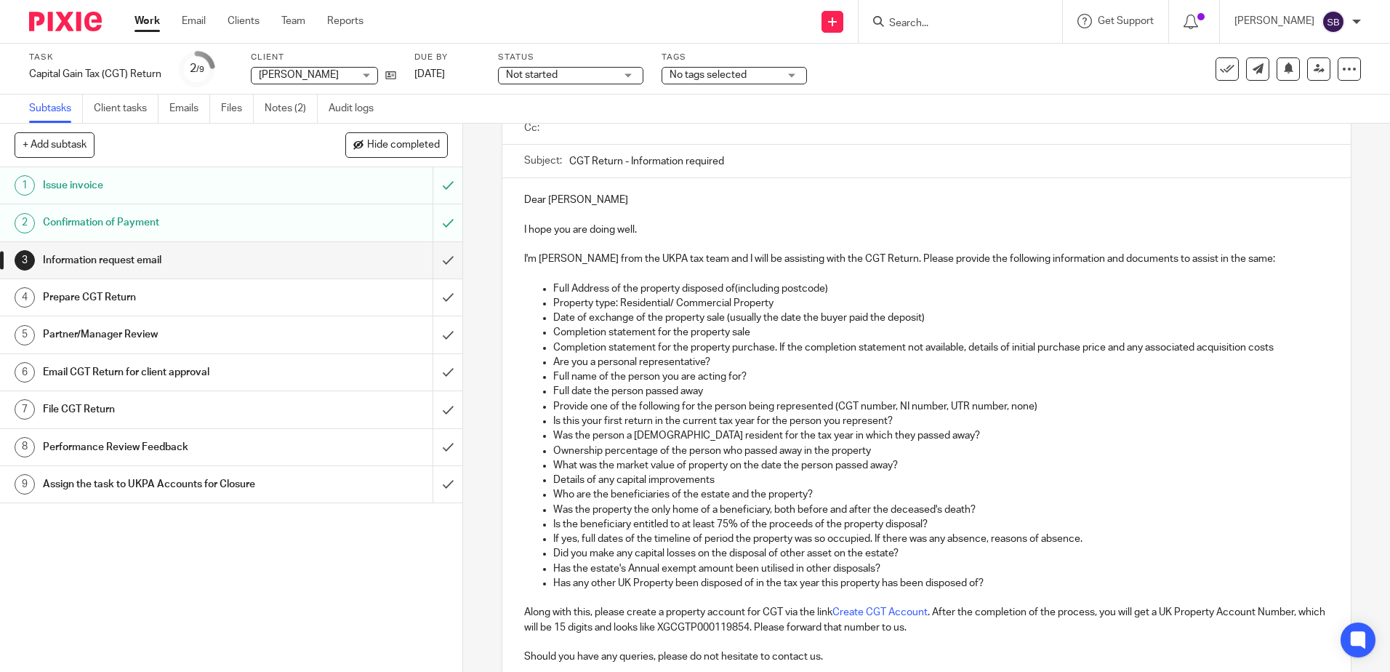
scroll to position [307, 0]
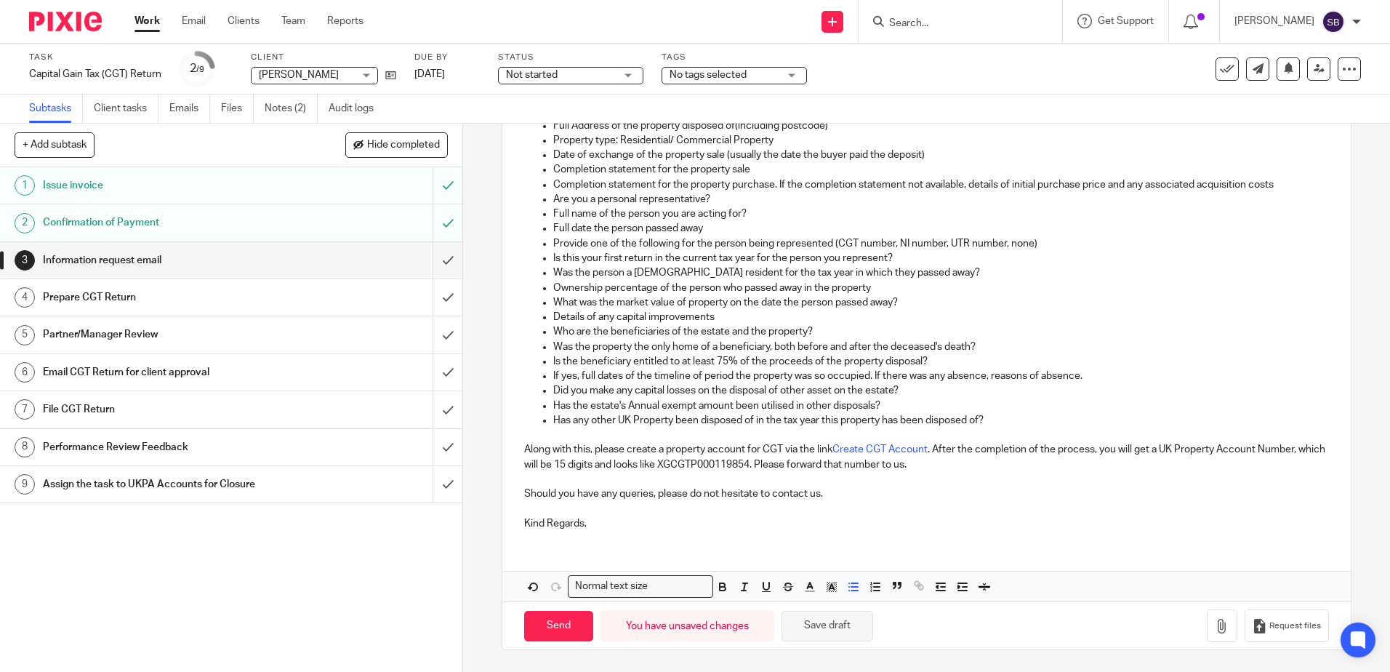
click at [826, 618] on button "Save draft" at bounding box center [827, 625] width 92 height 31
click at [74, 21] on img at bounding box center [65, 22] width 73 height 20
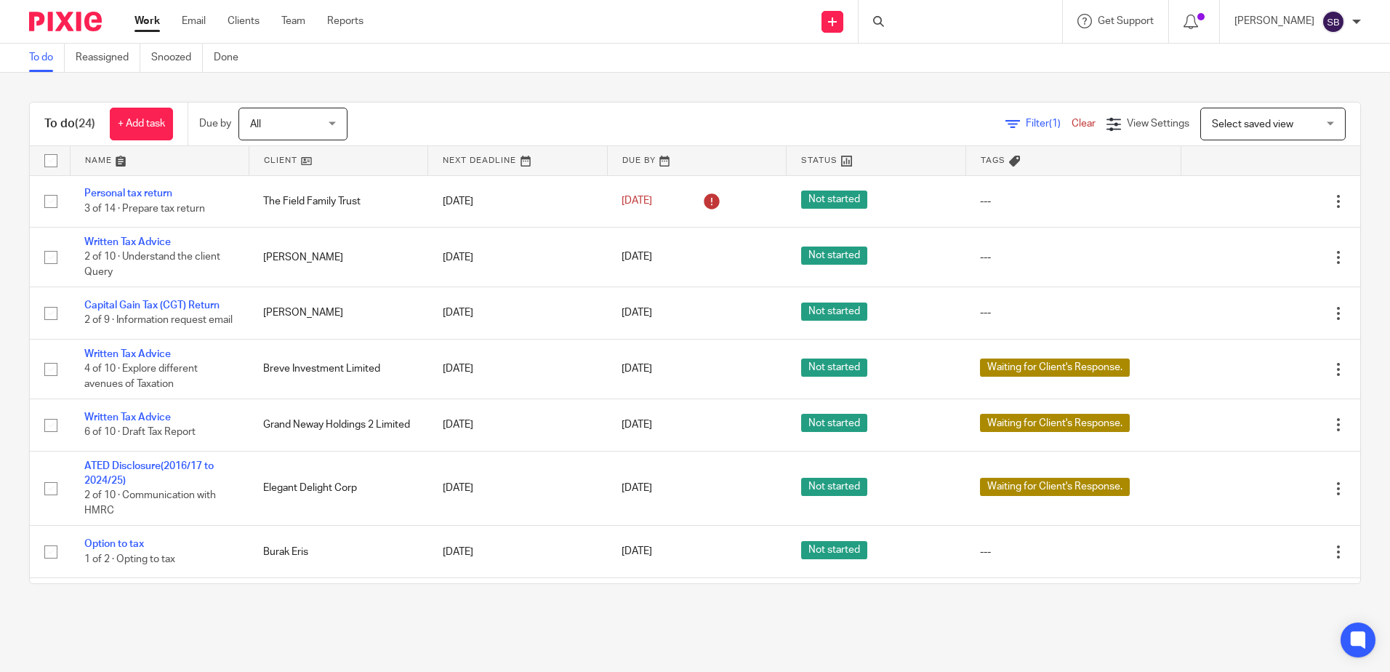
click at [525, 110] on div "Filter (1) Clear View Settings View Settings (1) Filters Clear Save Manage save…" at bounding box center [866, 124] width 987 height 33
